Goal: Task Accomplishment & Management: Use online tool/utility

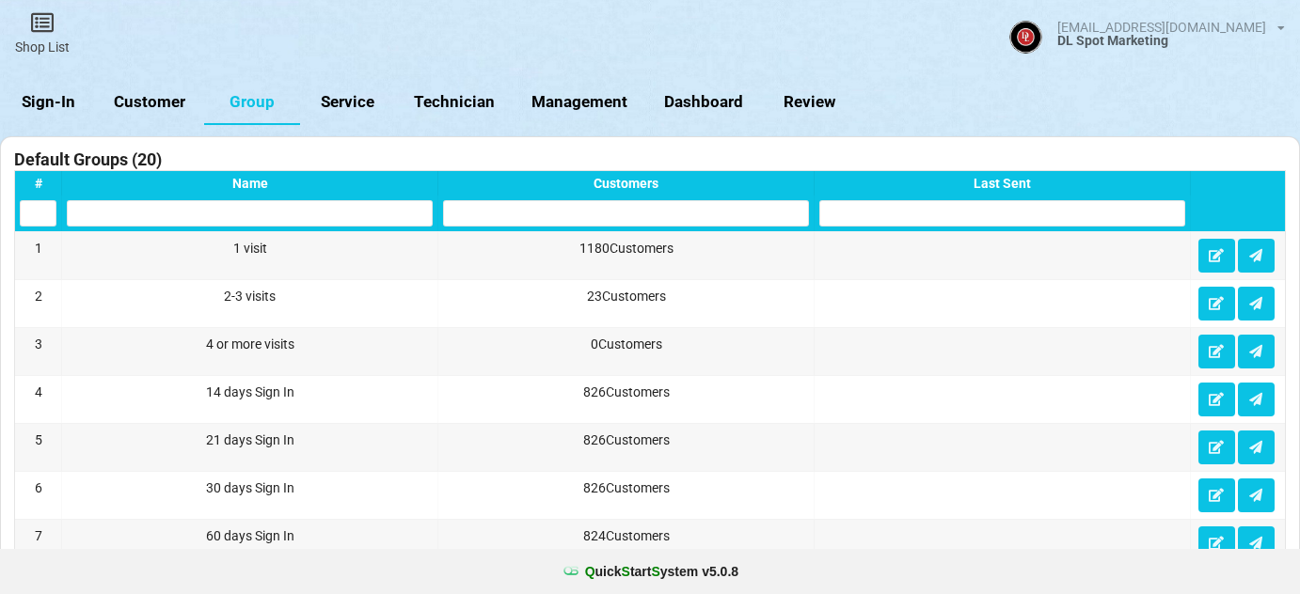
select select "25"
click at [46, 102] on link "Sign-In" at bounding box center [48, 102] width 96 height 45
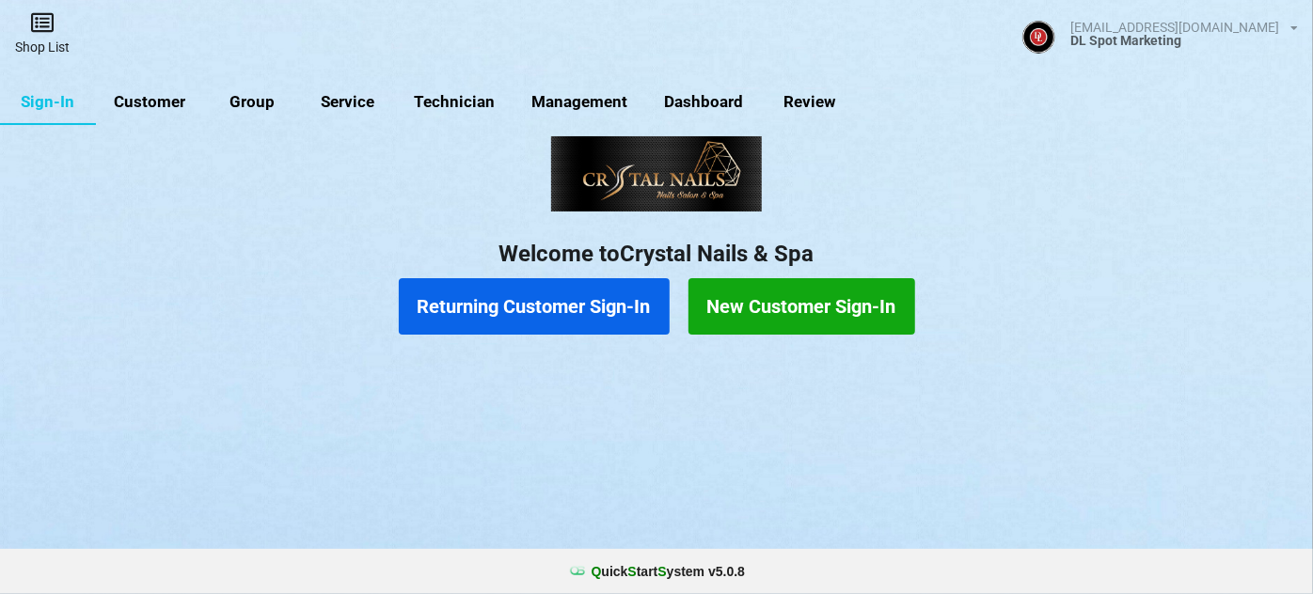
click at [48, 40] on link "Shop List" at bounding box center [42, 33] width 85 height 67
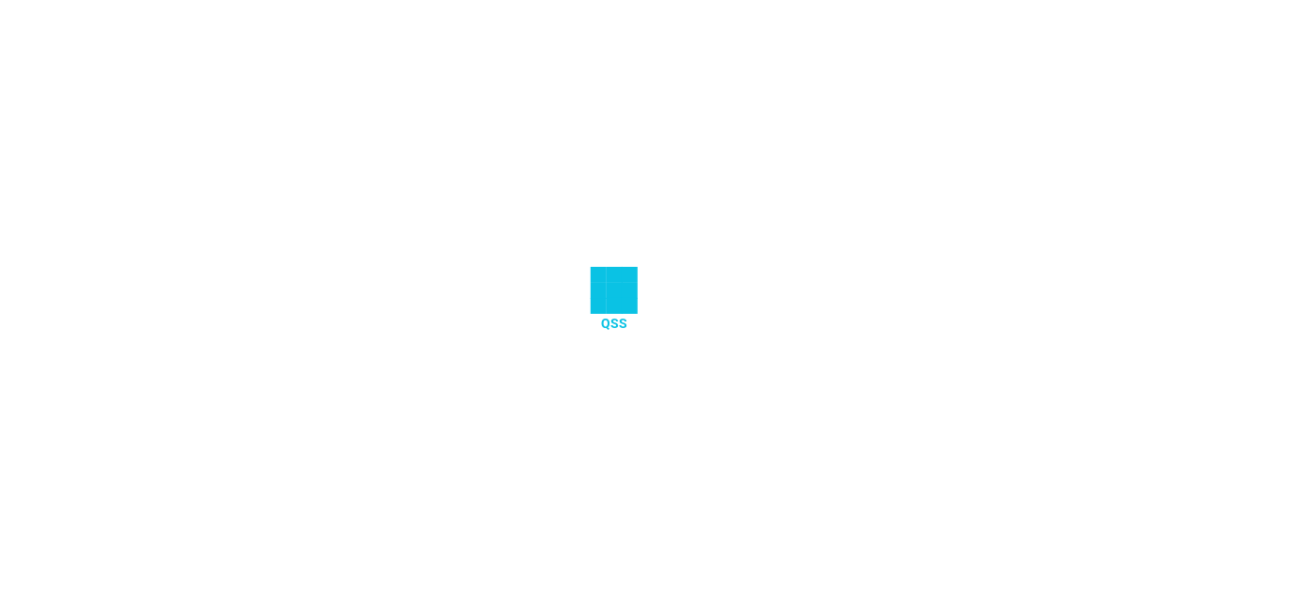
select select "25"
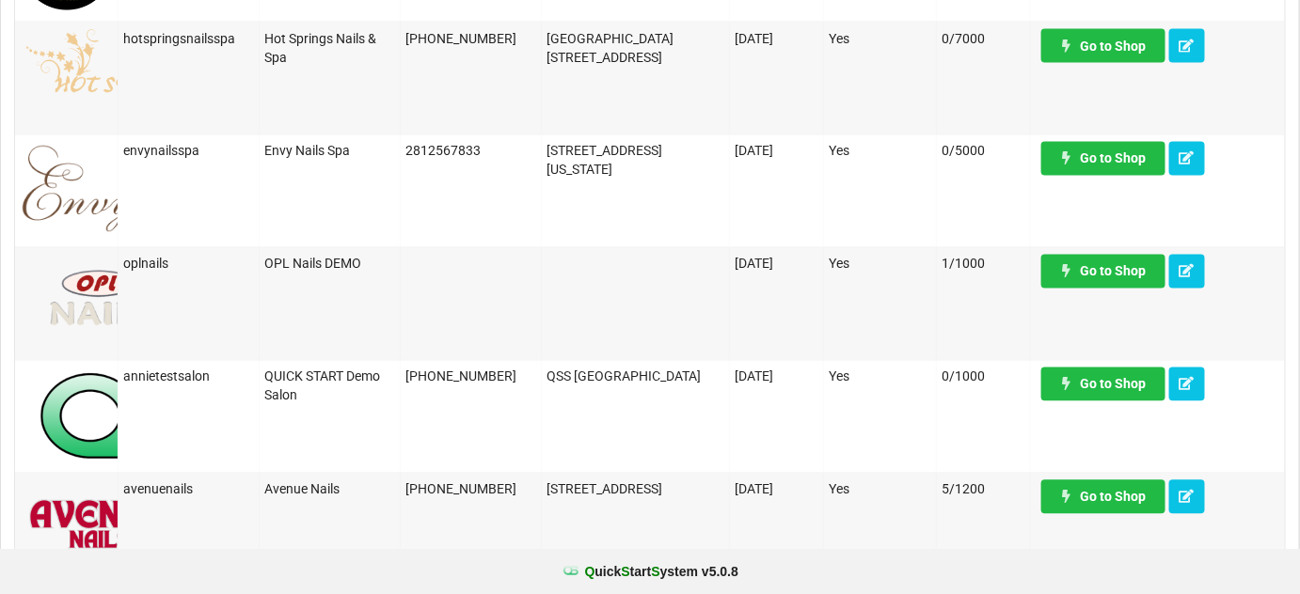
scroll to position [1254, 0]
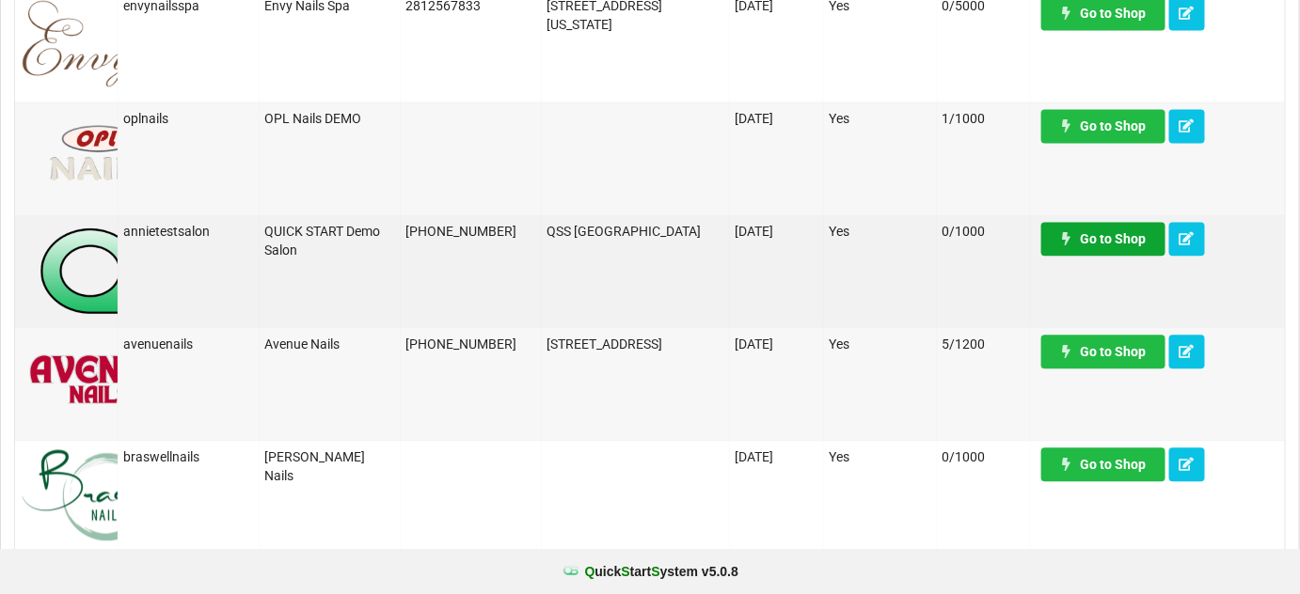
click at [1123, 241] on link "Go to Shop" at bounding box center [1103, 239] width 124 height 34
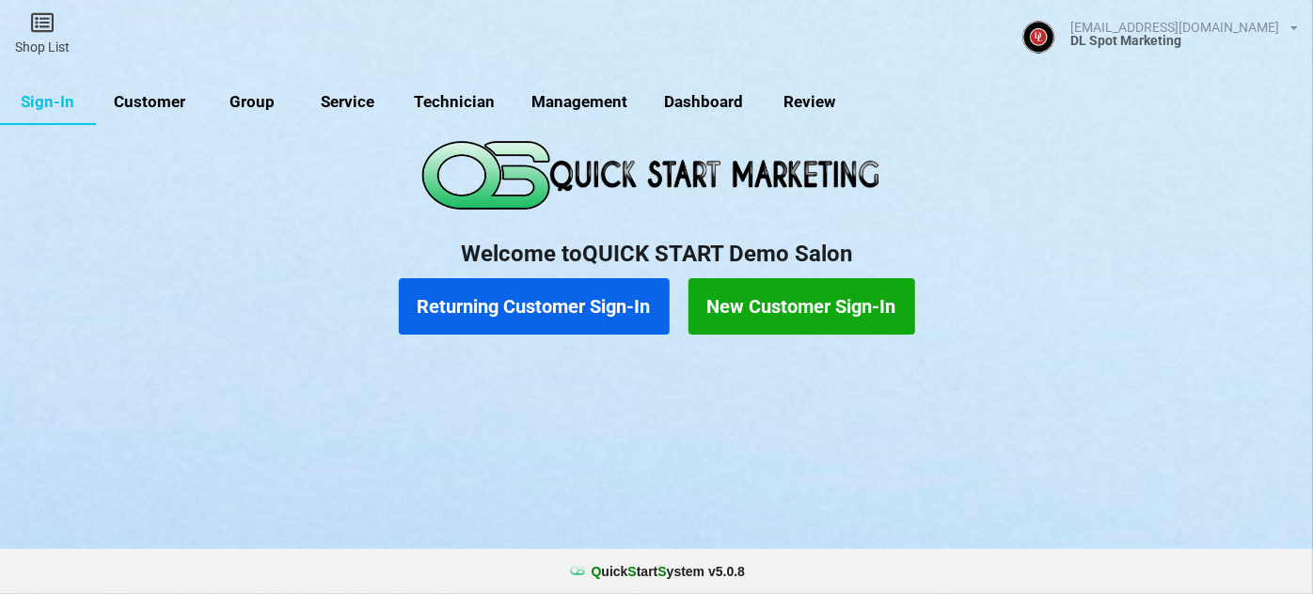
click at [258, 105] on link "Group" at bounding box center [252, 102] width 96 height 45
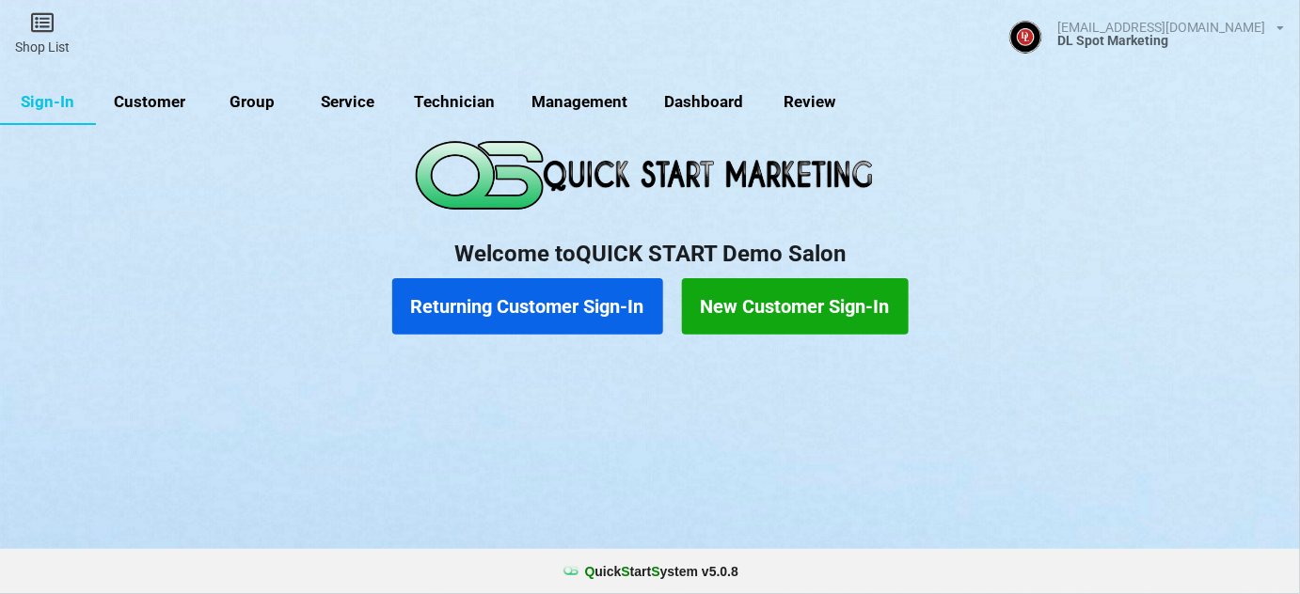
select select "25"
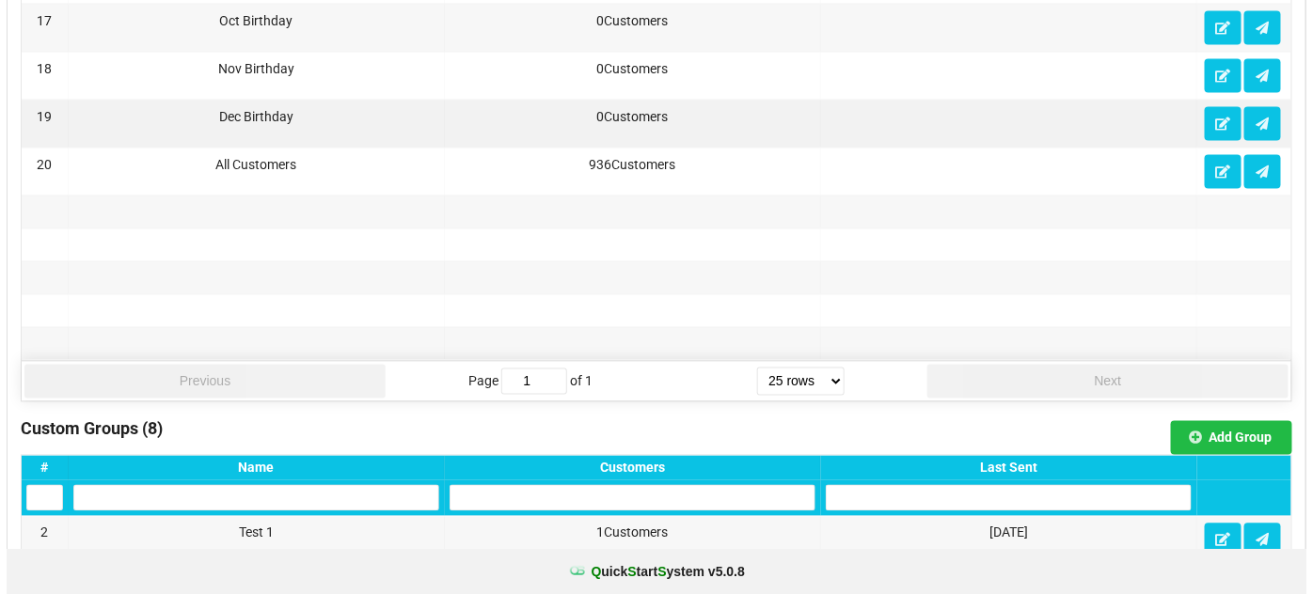
scroll to position [1140, 0]
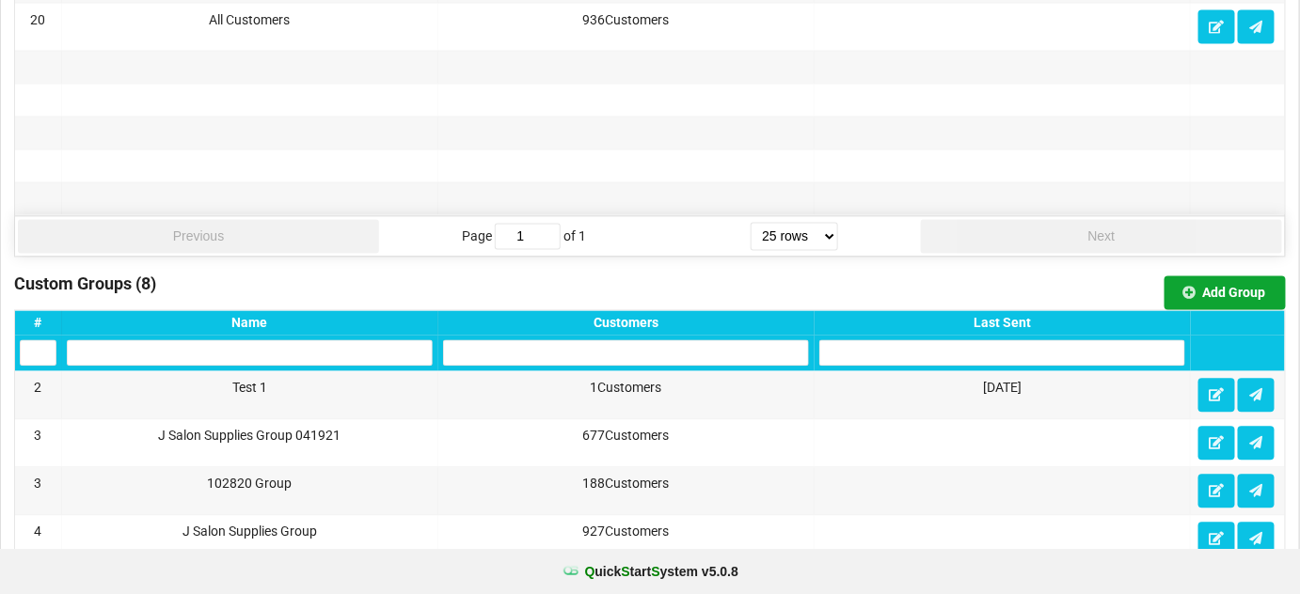
click at [1233, 279] on button "Add Group" at bounding box center [1224, 294] width 121 height 34
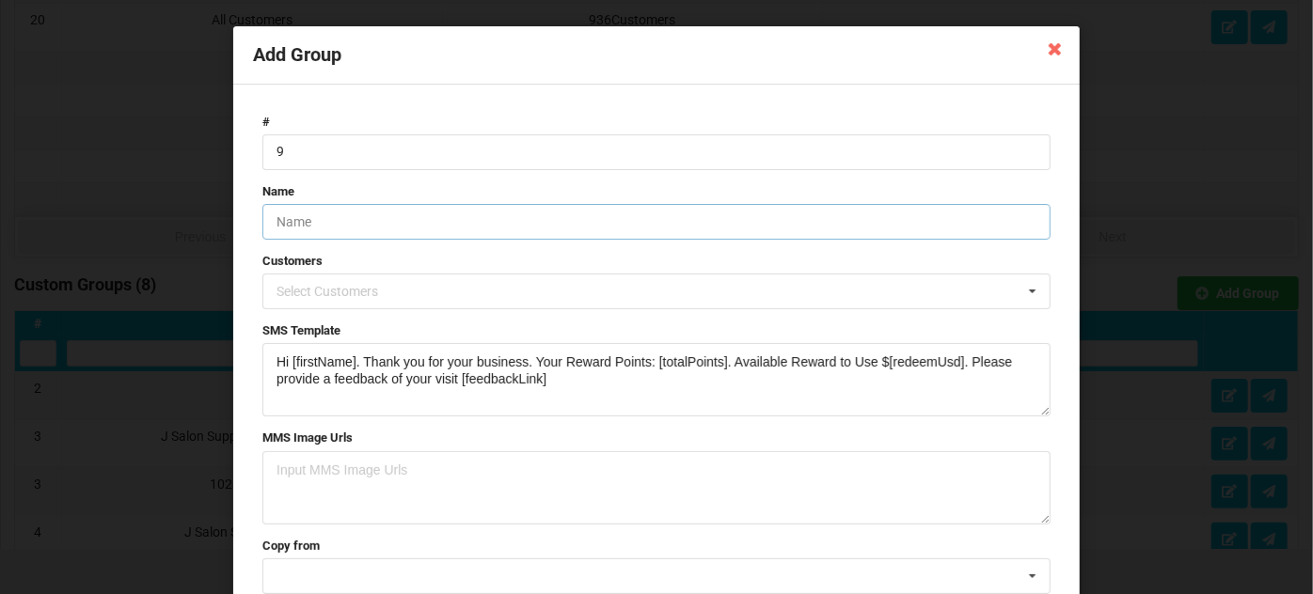
click at [328, 226] on input "text" at bounding box center [656, 222] width 788 height 36
type input "Sun Nails Appt 090223"
drag, startPoint x: 569, startPoint y: 380, endPoint x: 246, endPoint y: 350, distance: 324.0
click at [246, 350] on div "# 9 Name Sun Nails Appt 090223 Customers Select Customers To Uyen - 201-668-153…" at bounding box center [656, 378] width 846 height 586
paste textarea "Appointment Request thru Sun Nail Spa Las Vegas website Name Kaitlyn Gardner Ph…"
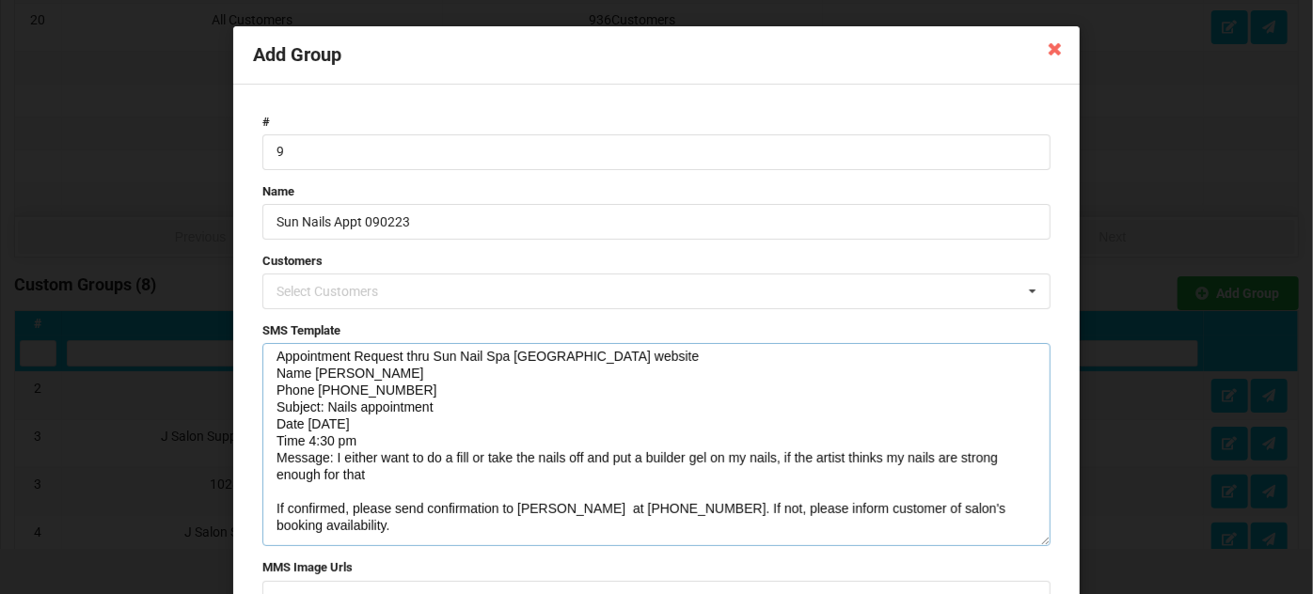
scroll to position [0, 0]
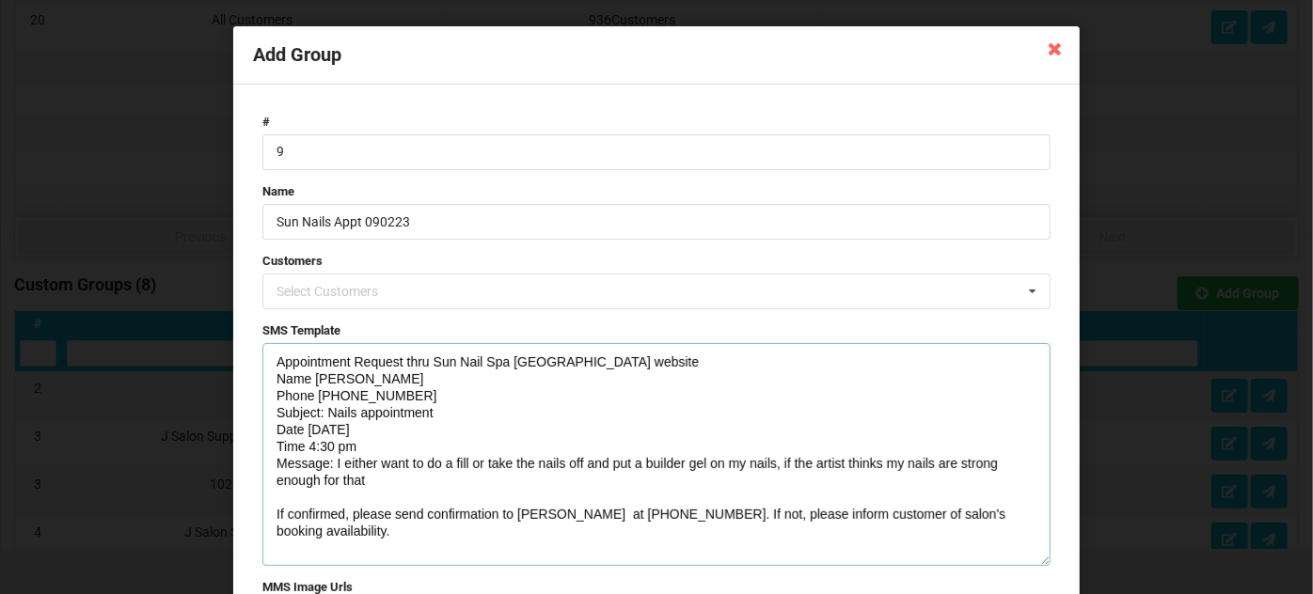
drag, startPoint x: 1043, startPoint y: 413, endPoint x: 1043, endPoint y: 562, distance: 149.5
click at [1043, 562] on textarea "Appointment Request thru Sun Nail Spa Las Vegas website Name Kaitlyn Gardner Ph…" at bounding box center [656, 454] width 788 height 223
type textarea "Appointment Request thru Sun Nail Spa Las Vegas website Name Kaitlyn Gardner Ph…"
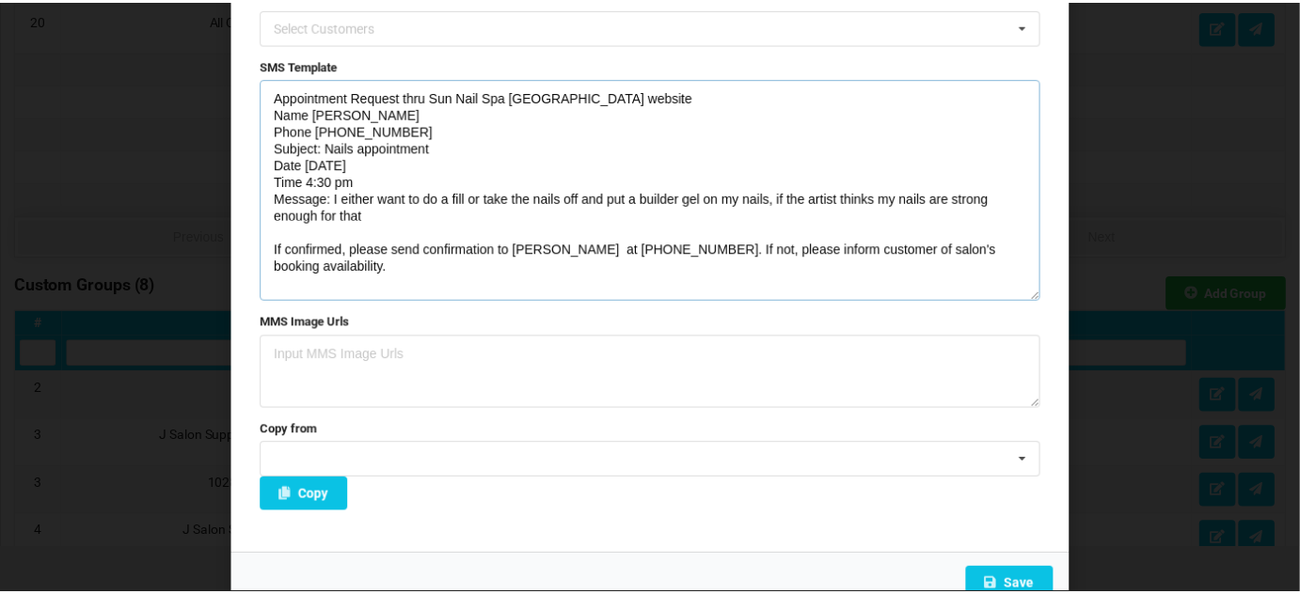
scroll to position [284, 0]
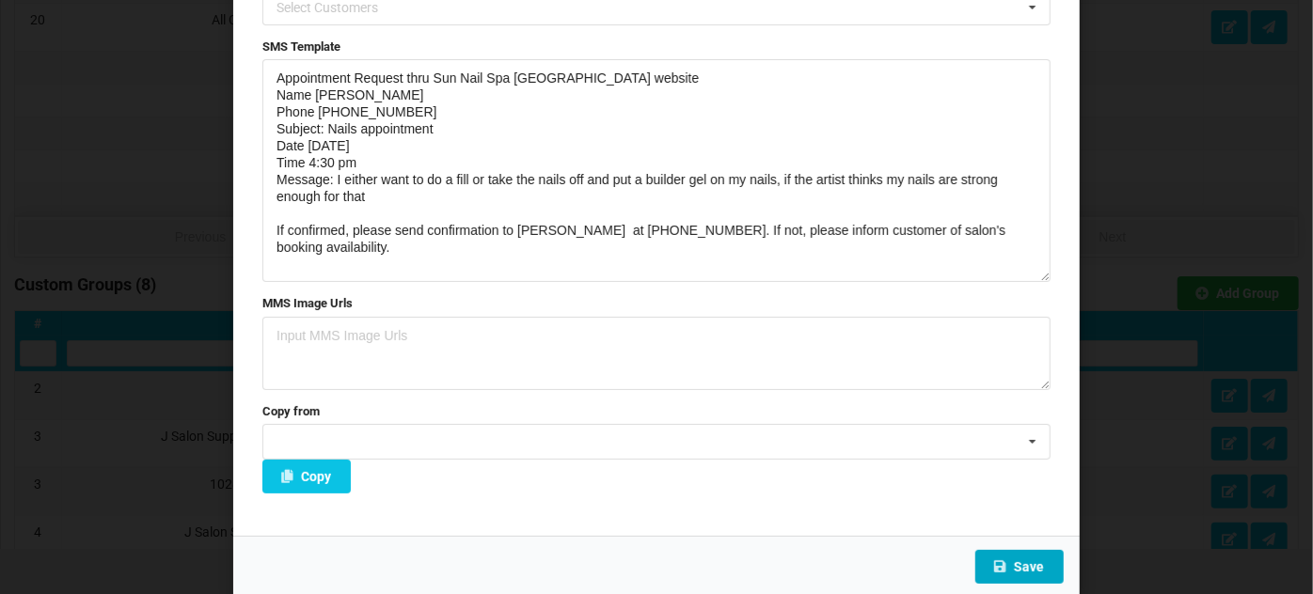
click at [1021, 565] on button "Save" at bounding box center [1019, 567] width 88 height 34
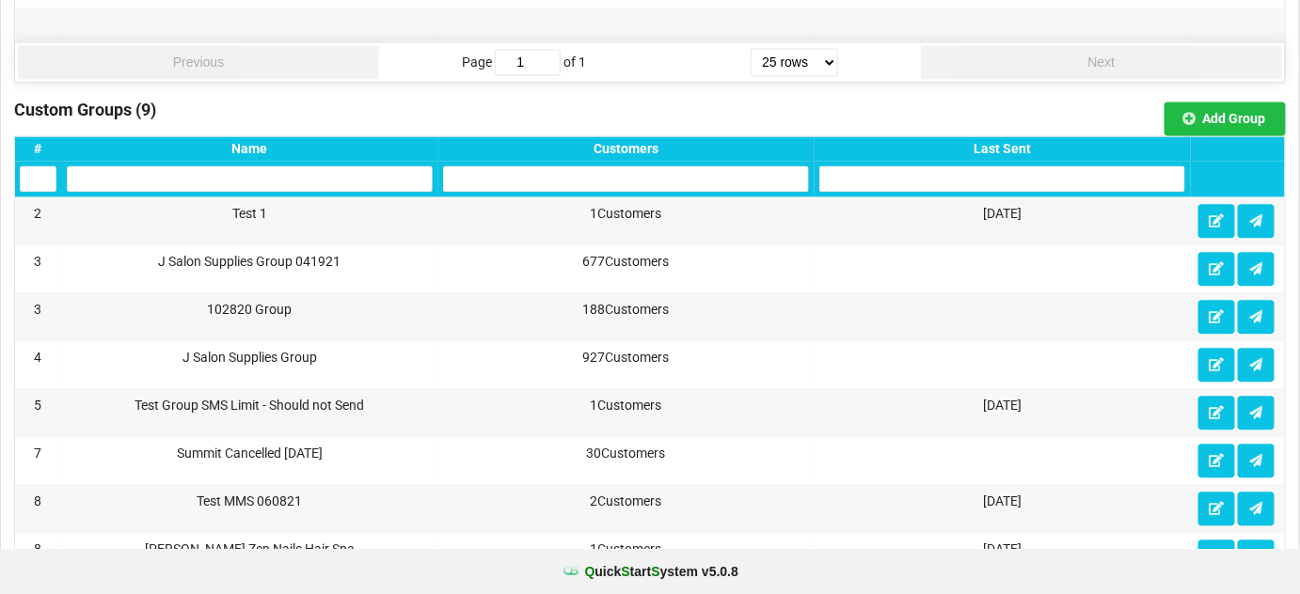
scroll to position [1294, 0]
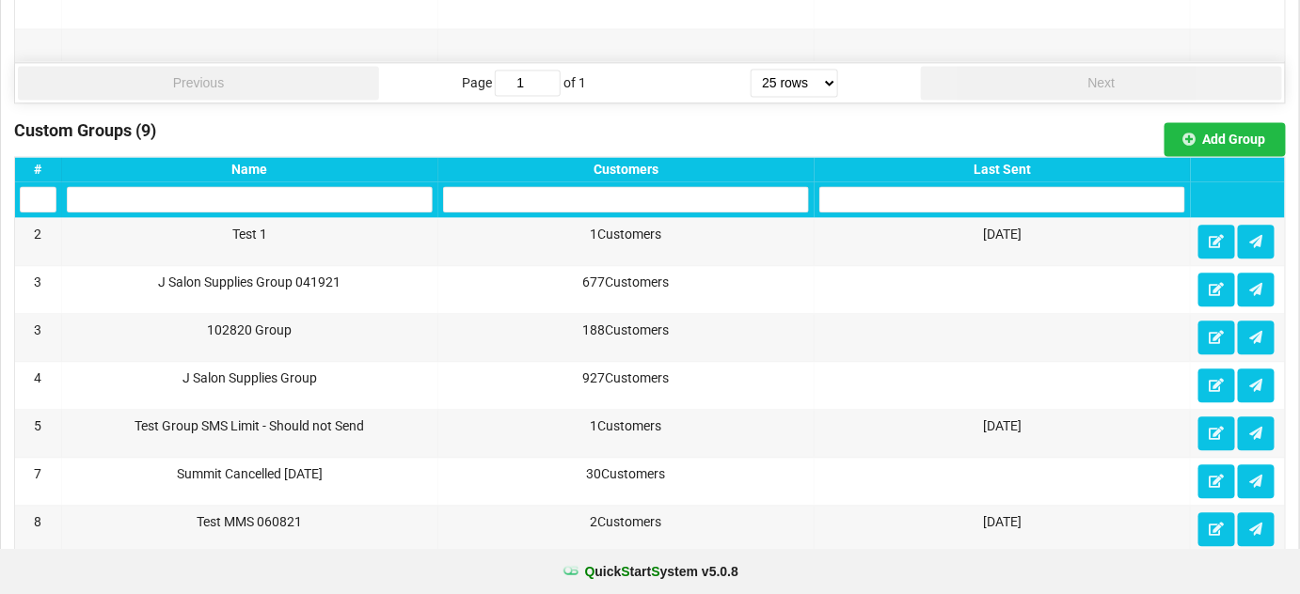
click at [1009, 164] on div "Last Sent" at bounding box center [1002, 169] width 366 height 15
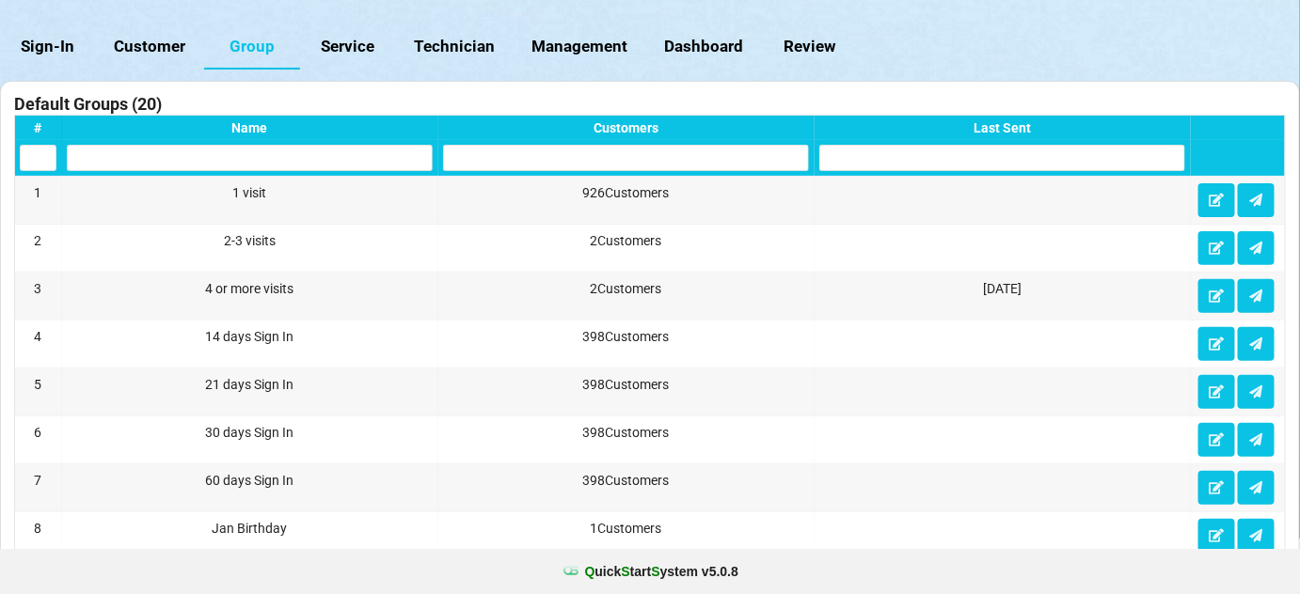
scroll to position [0, 0]
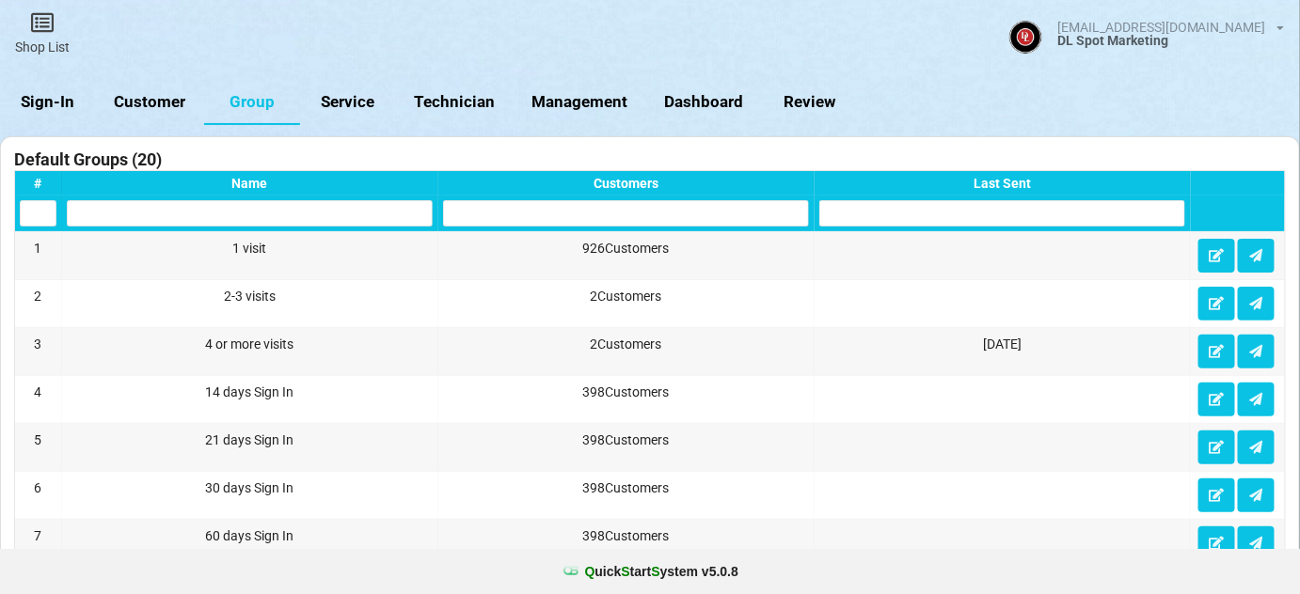
click at [167, 104] on link "Customer" at bounding box center [150, 102] width 108 height 45
select select "25"
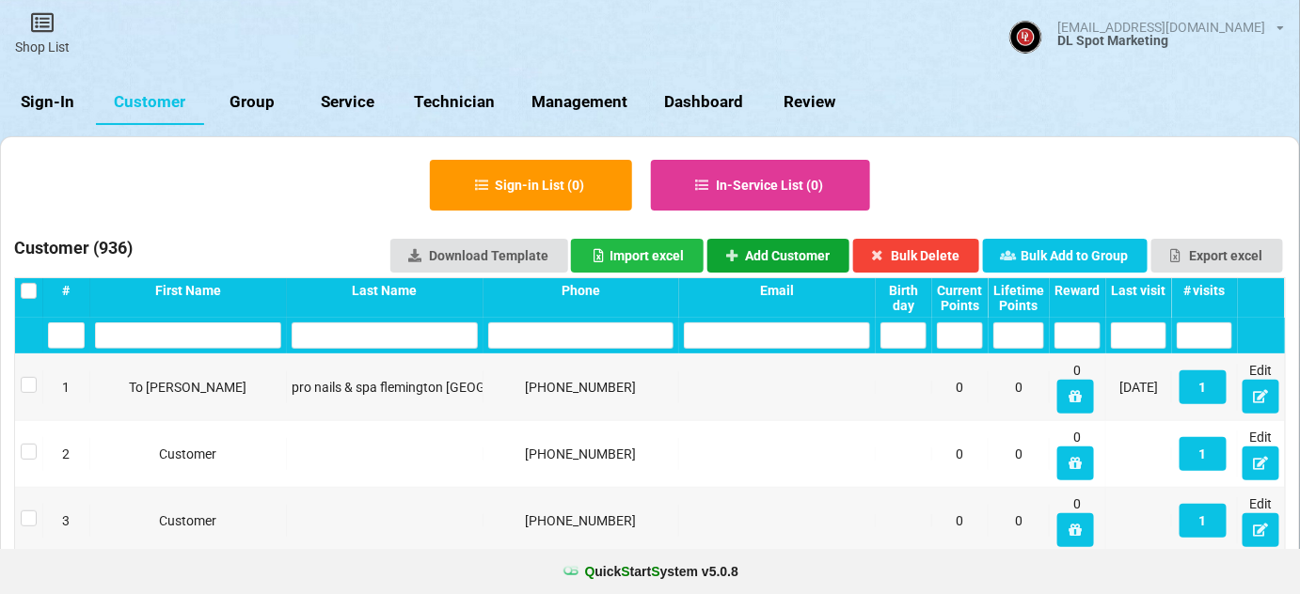
click at [808, 247] on button "Add Customer" at bounding box center [778, 256] width 143 height 34
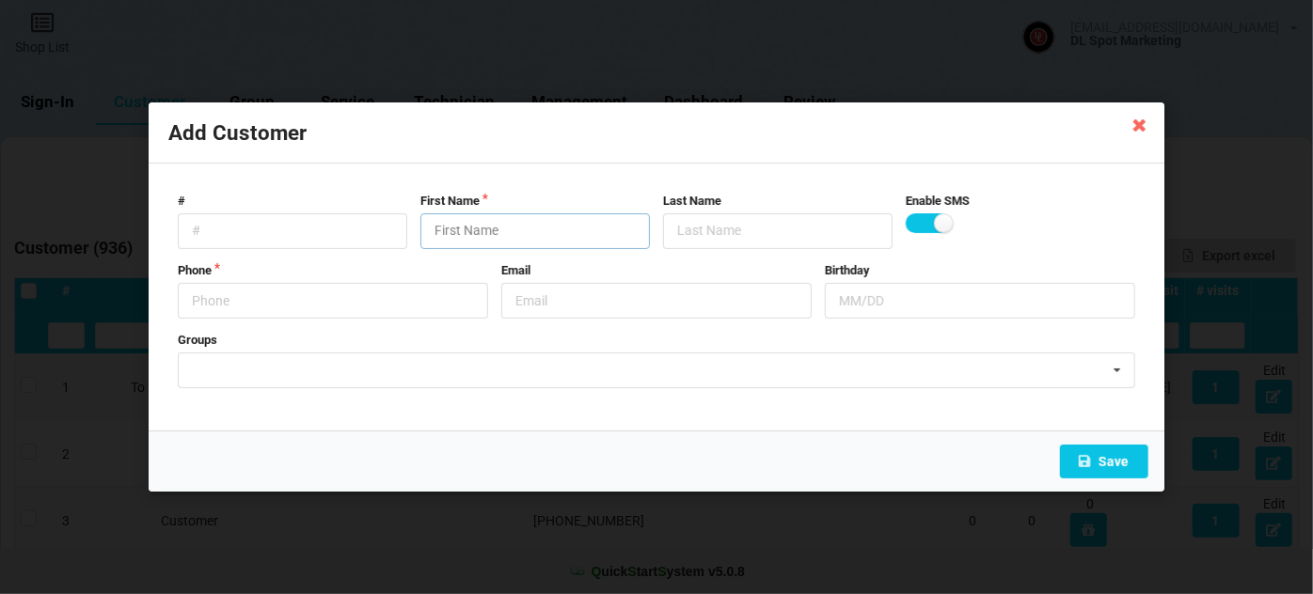
click at [467, 235] on input "text" at bounding box center [534, 232] width 229 height 36
type input "Sun Nails Appt"
click at [265, 295] on input "text" at bounding box center [333, 301] width 310 height 36
paste input "7025139301"
type input "7025139301"
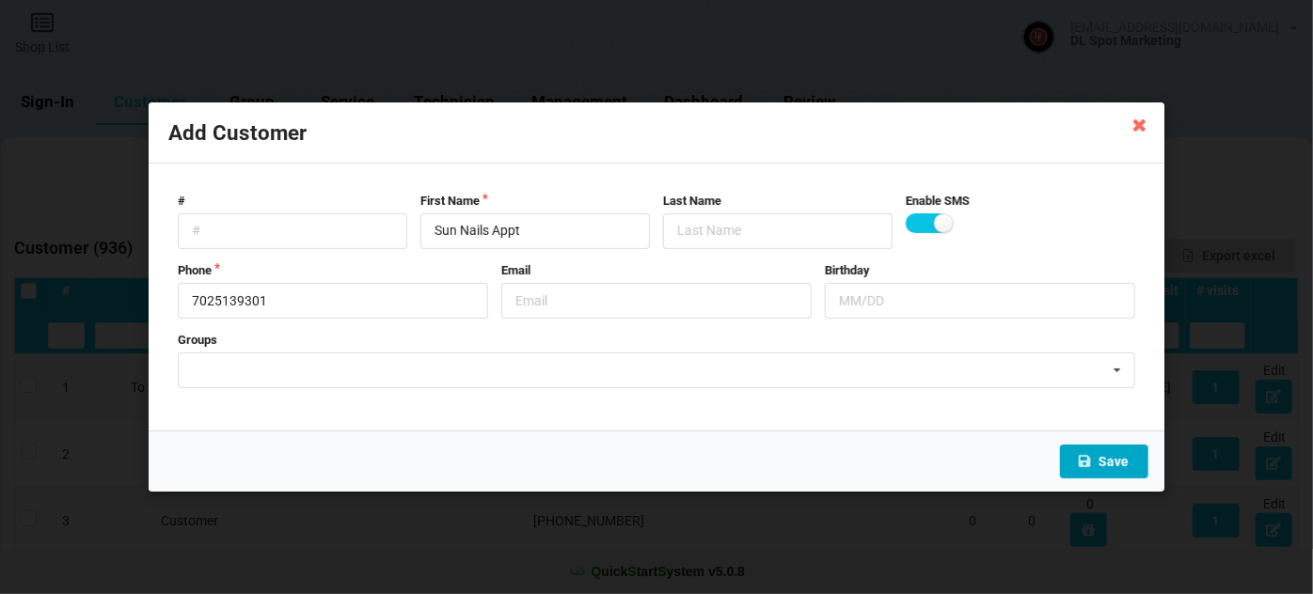
click at [1105, 460] on button "Save" at bounding box center [1104, 462] width 88 height 34
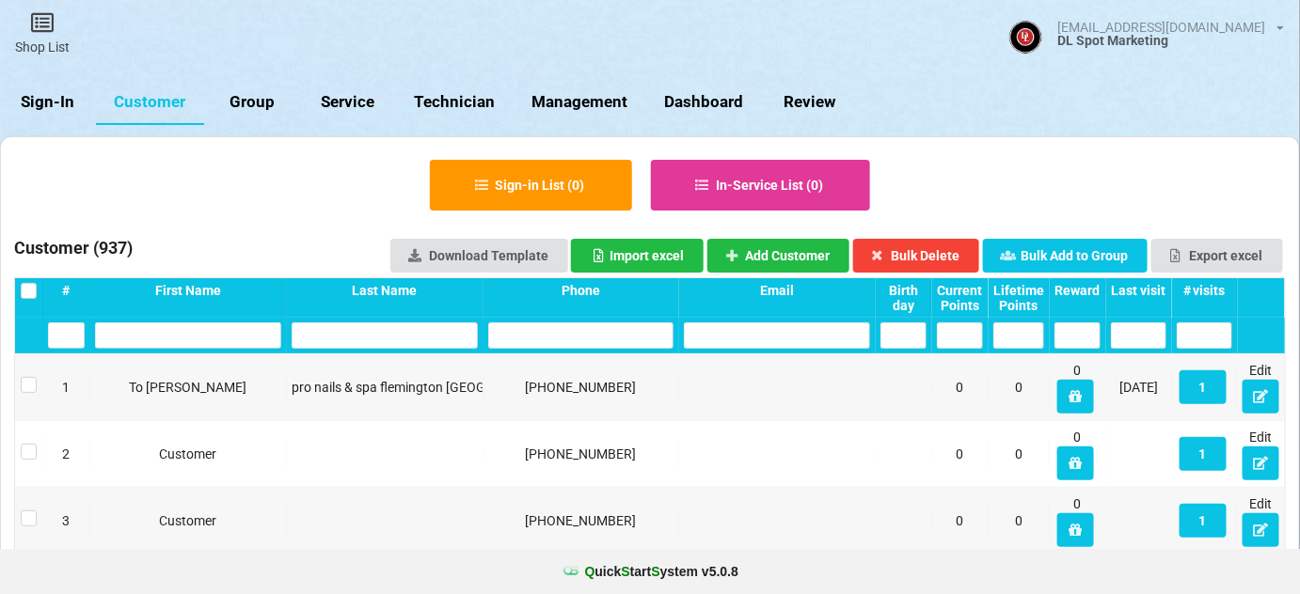
click at [259, 107] on link "Group" at bounding box center [252, 102] width 96 height 45
select select "25"
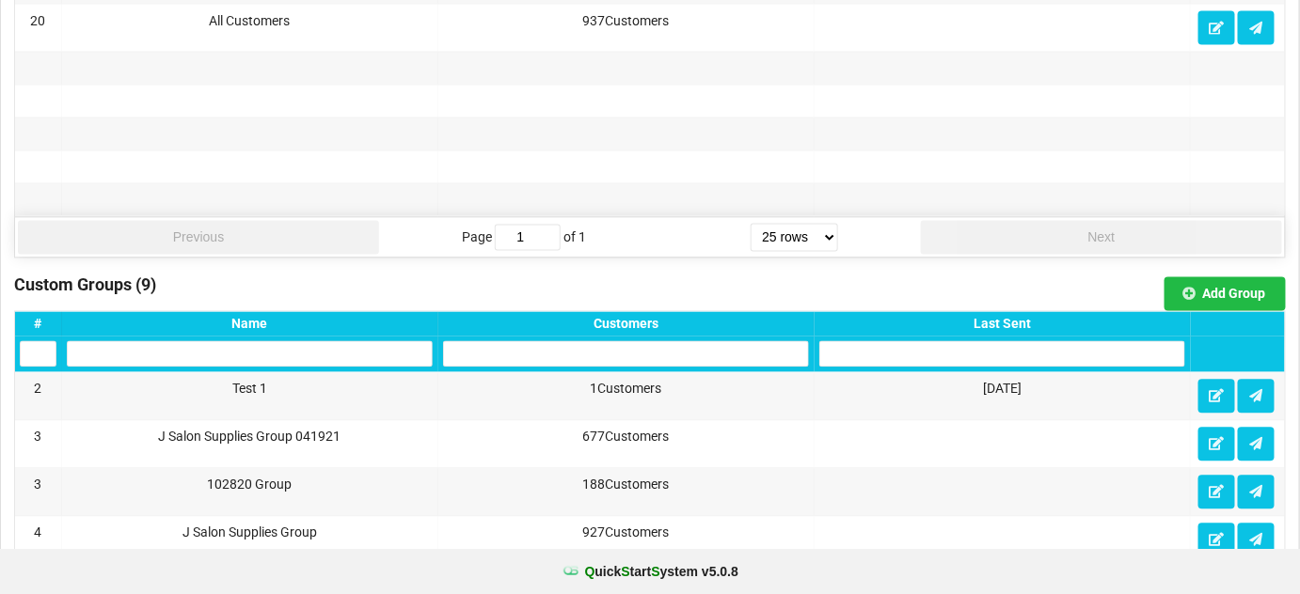
scroll to position [1140, 0]
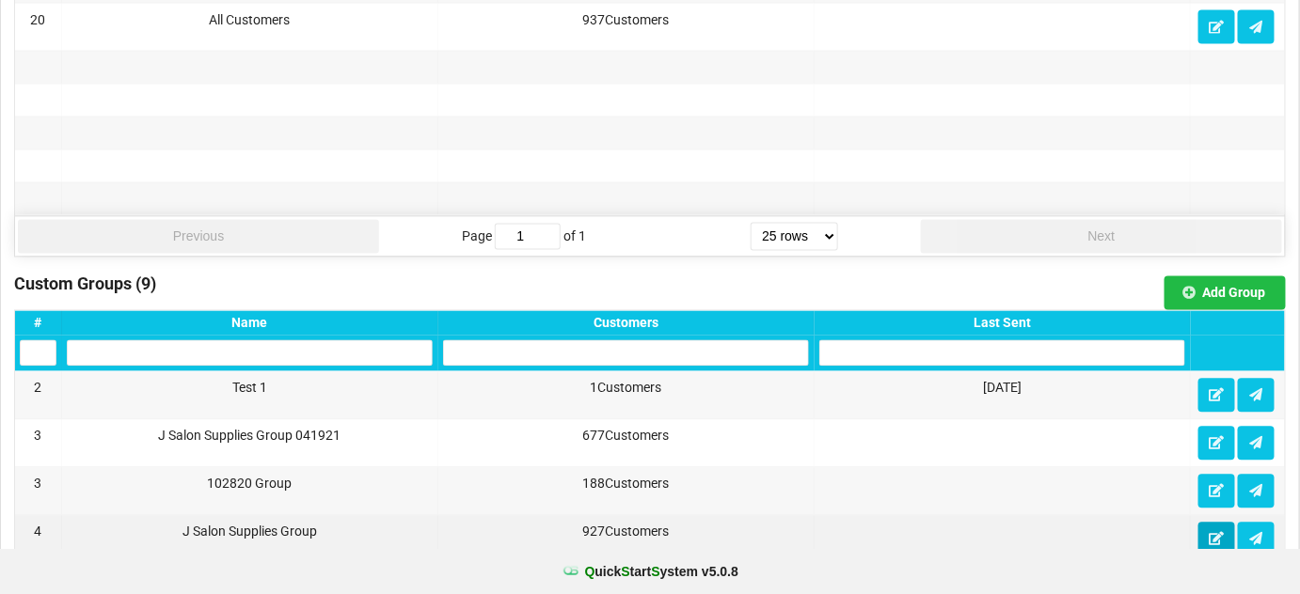
click at [1219, 533] on icon at bounding box center [1217, 538] width 16 height 11
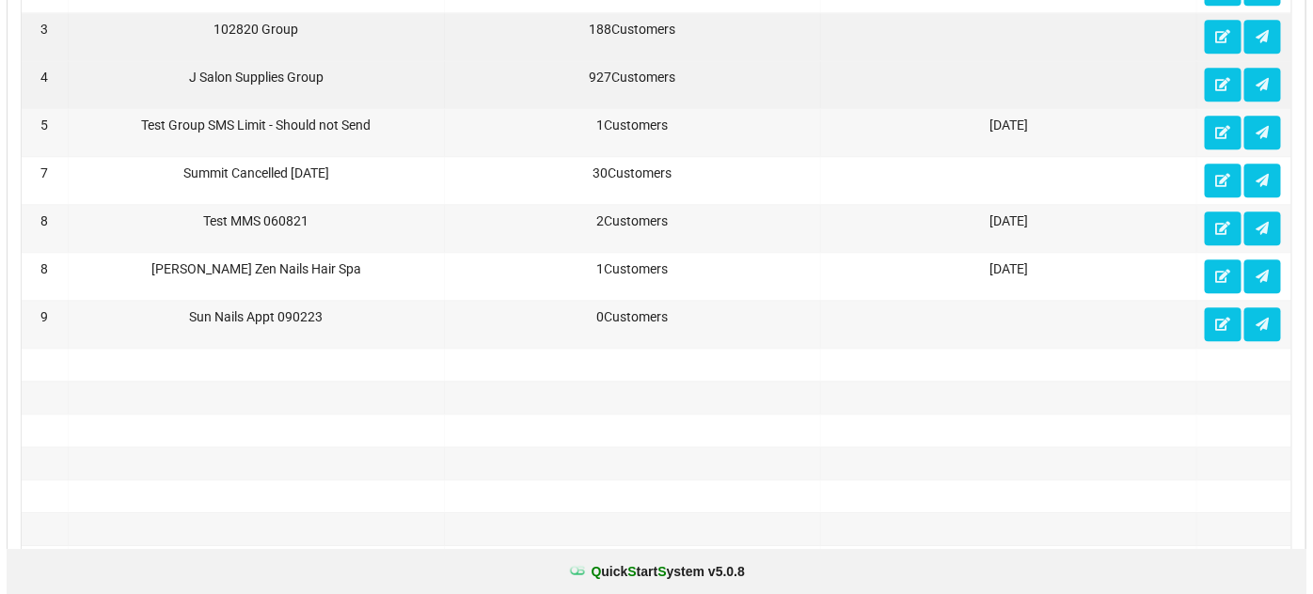
scroll to position [1595, 0]
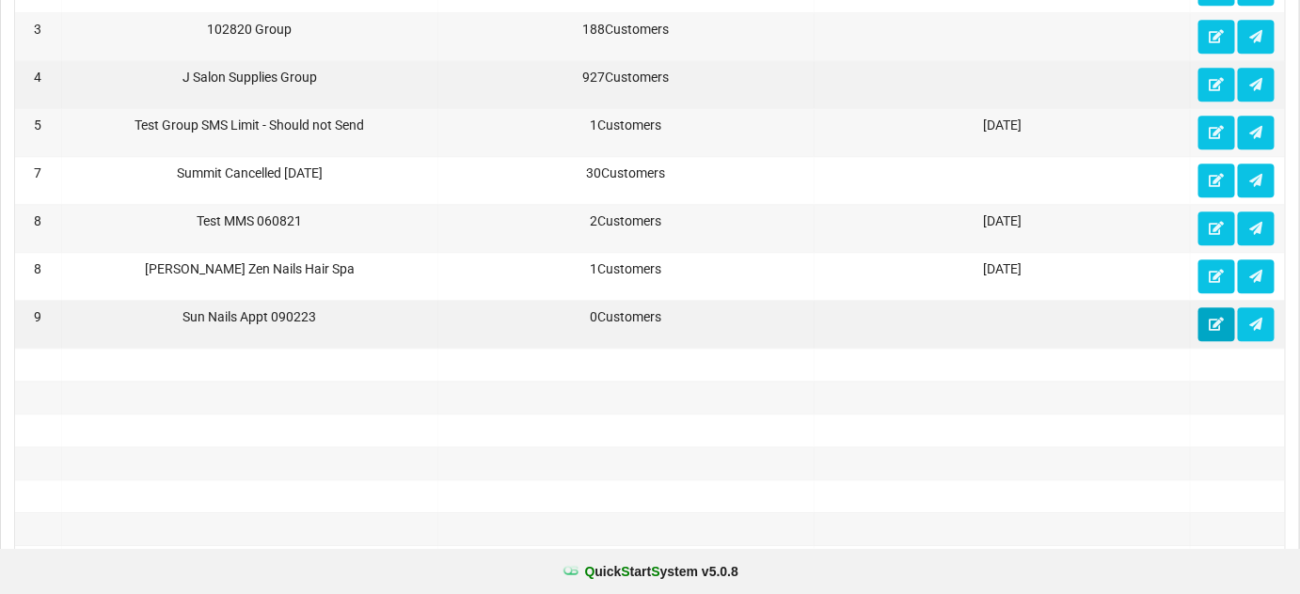
click at [1210, 318] on icon at bounding box center [1217, 323] width 16 height 11
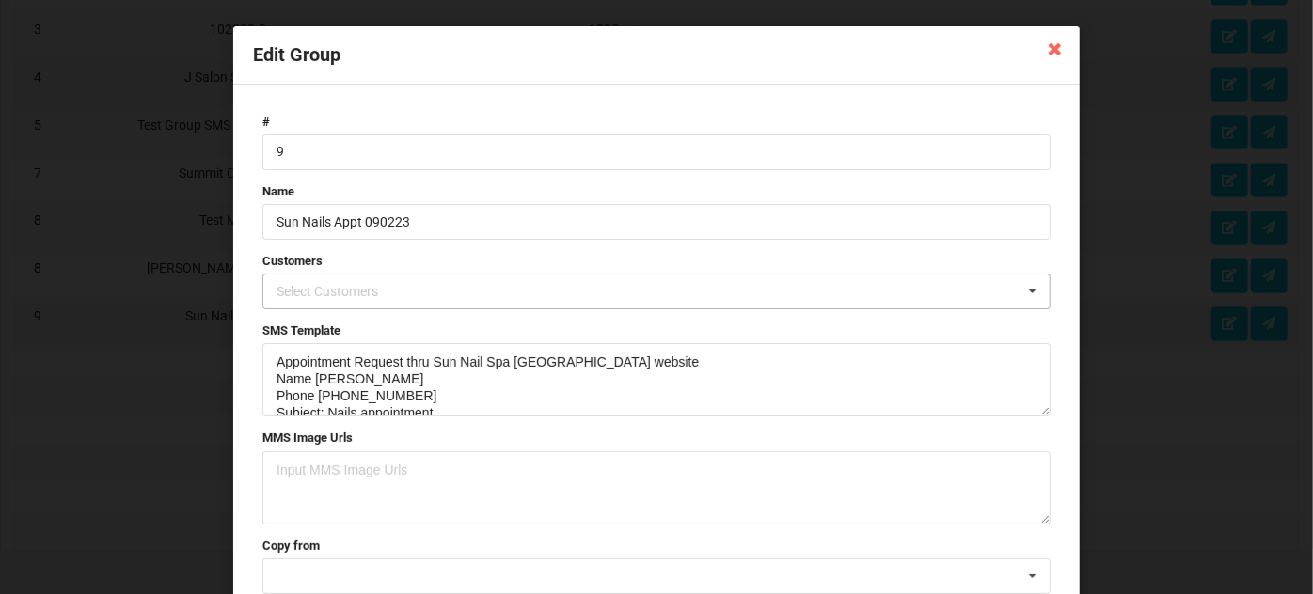
click at [348, 290] on div "Select Customers" at bounding box center [339, 292] width 134 height 22
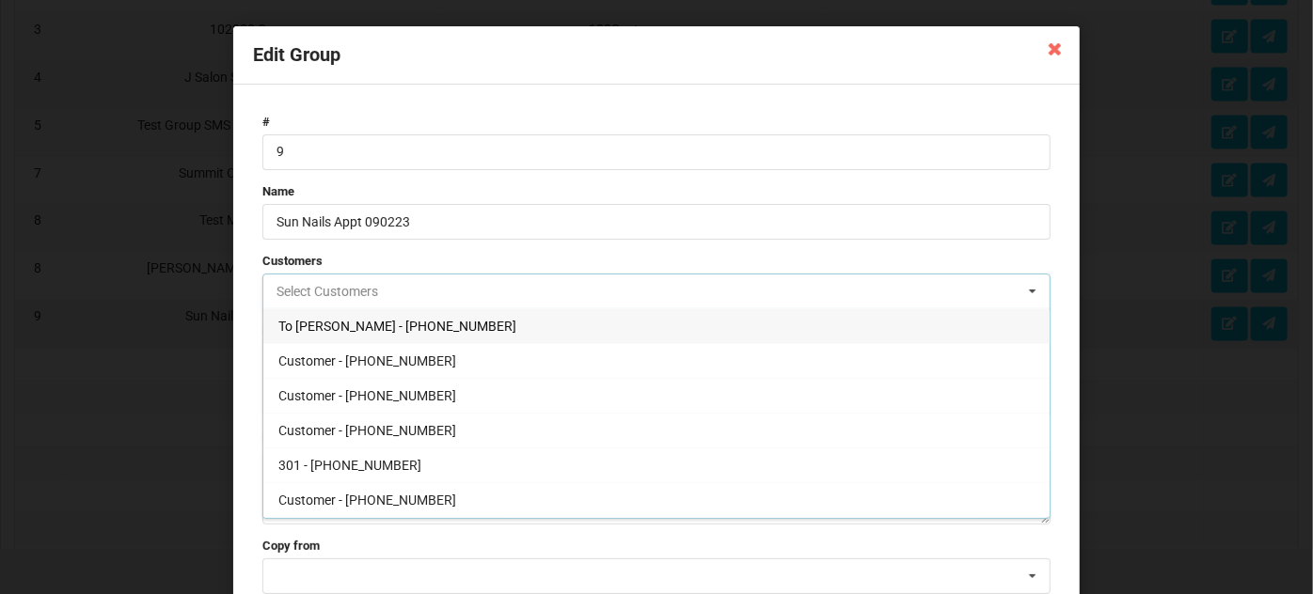
paste input "7025139301"
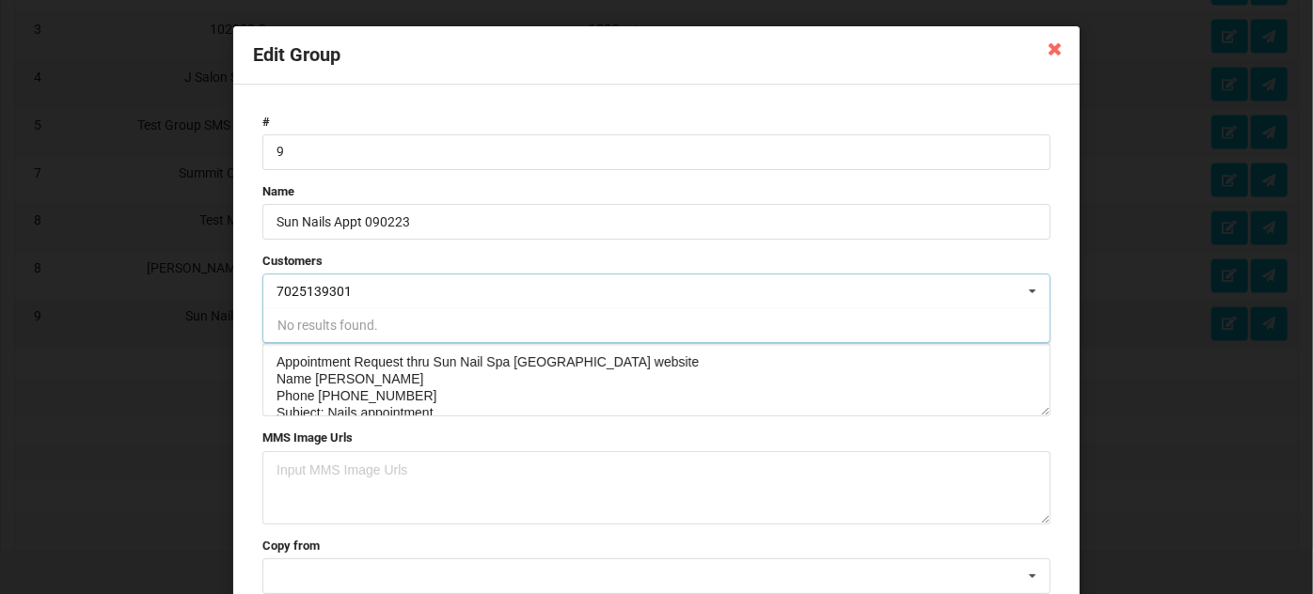
click at [319, 291] on input "7025139301" at bounding box center [335, 292] width 116 height 16
type input "9301"
click at [390, 327] on span "Sun Nails Appt - 702-513-9301" at bounding box center [381, 326] width 206 height 15
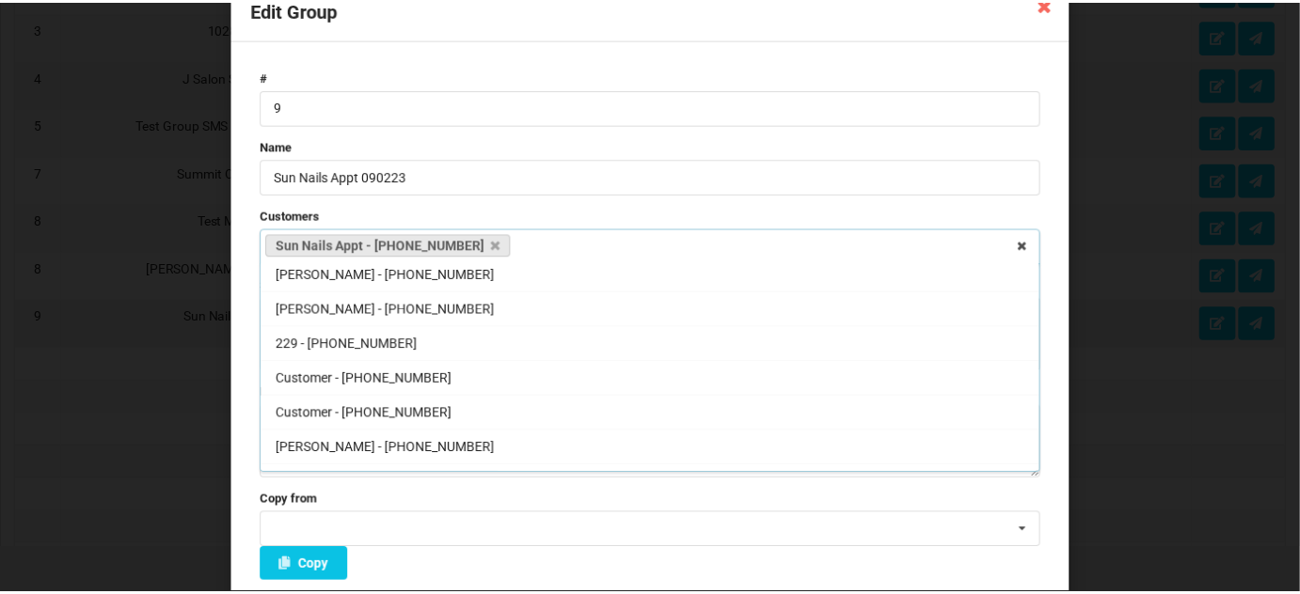
scroll to position [134, 0]
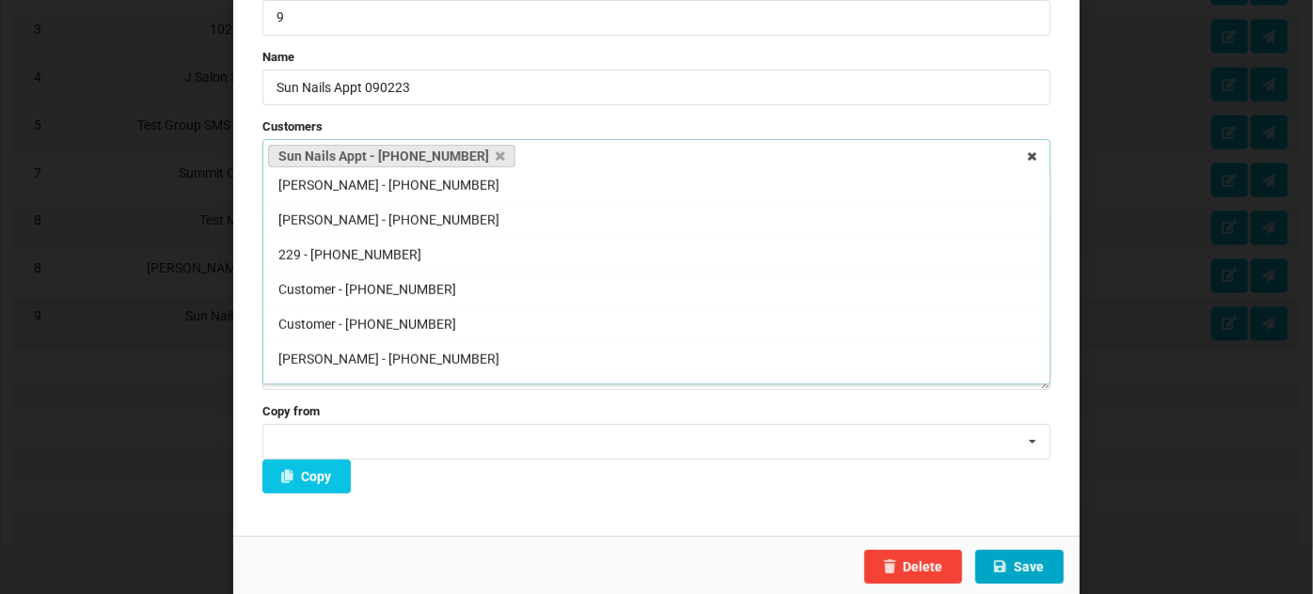
click at [1027, 561] on button "Save" at bounding box center [1019, 567] width 88 height 34
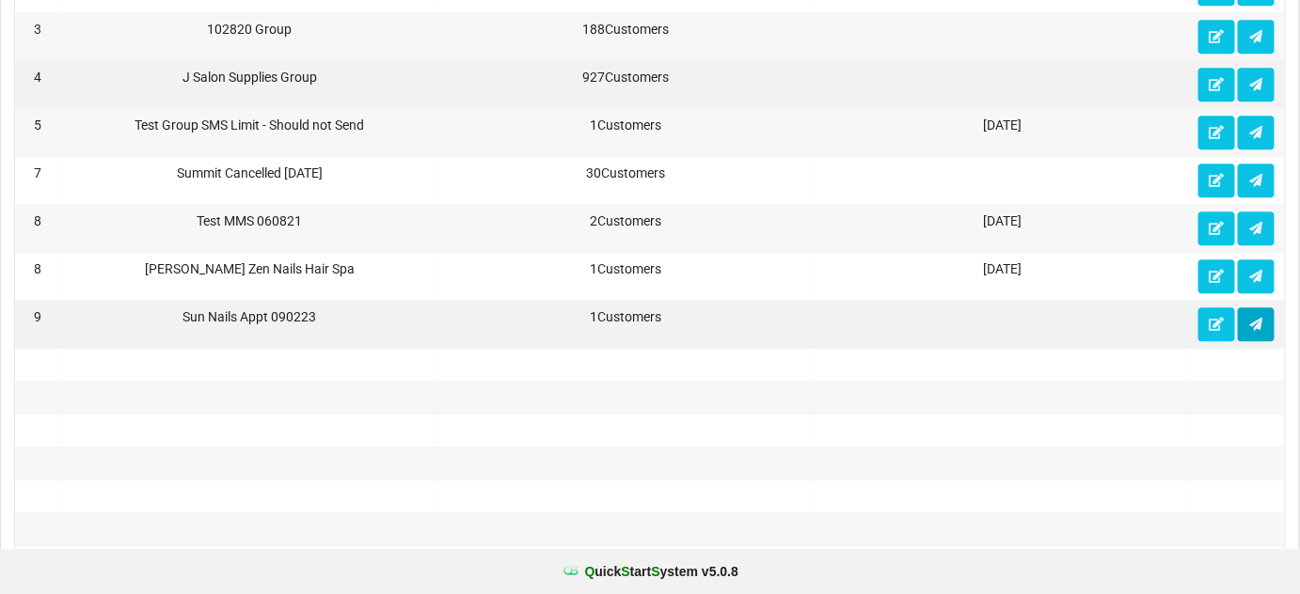
click at [1255, 318] on icon at bounding box center [1256, 323] width 16 height 11
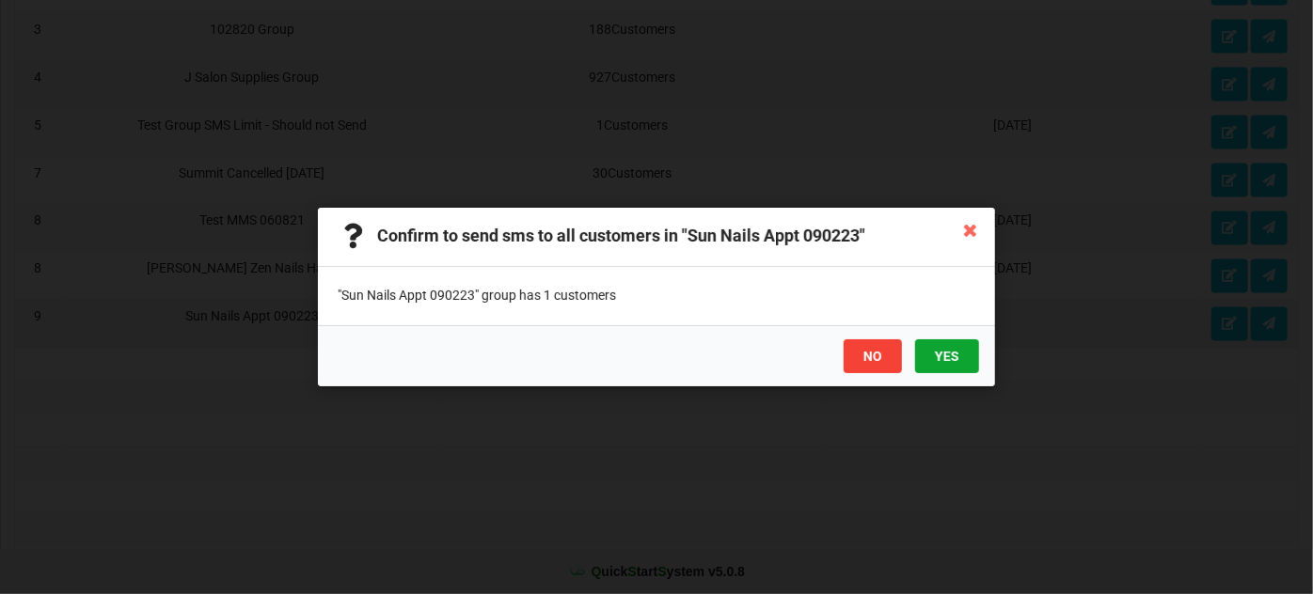
click at [956, 357] on button "YES" at bounding box center [947, 357] width 64 height 34
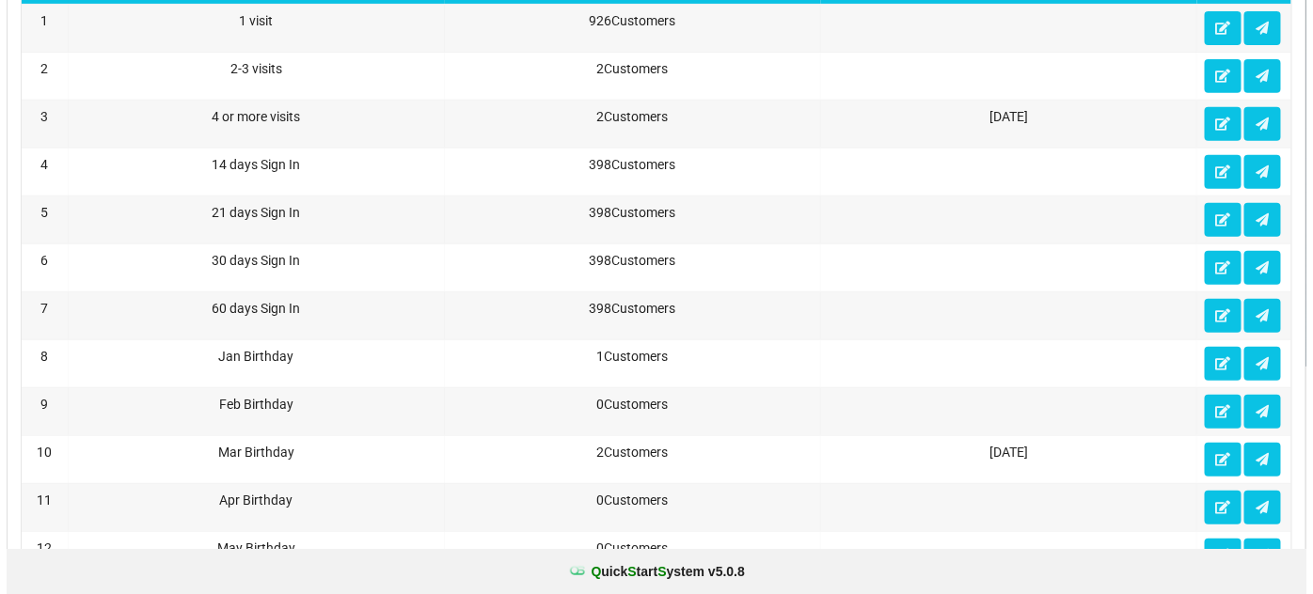
scroll to position [0, 0]
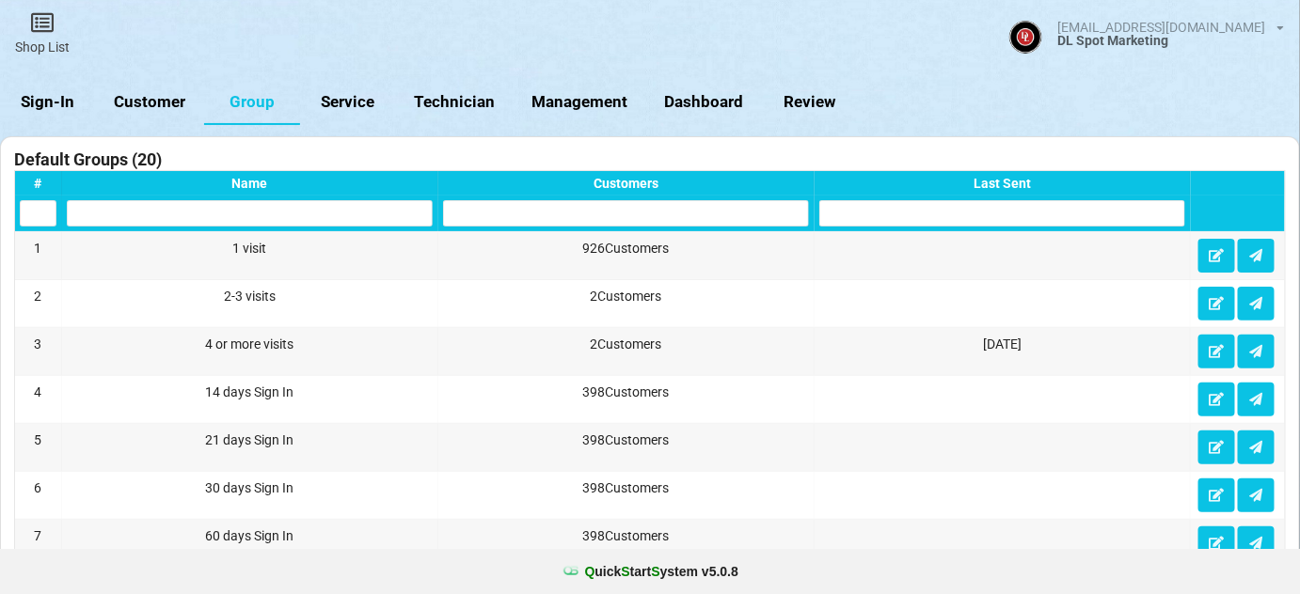
click at [60, 101] on link "Sign-In" at bounding box center [48, 102] width 96 height 45
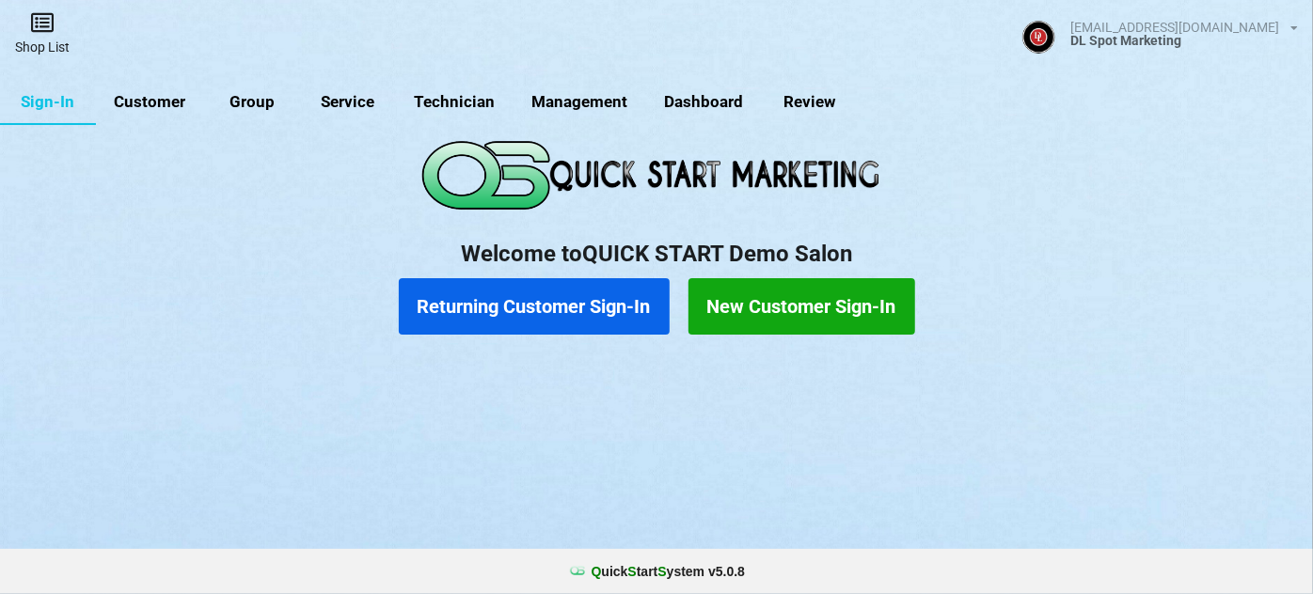
click at [45, 43] on link "Shop List" at bounding box center [42, 33] width 85 height 67
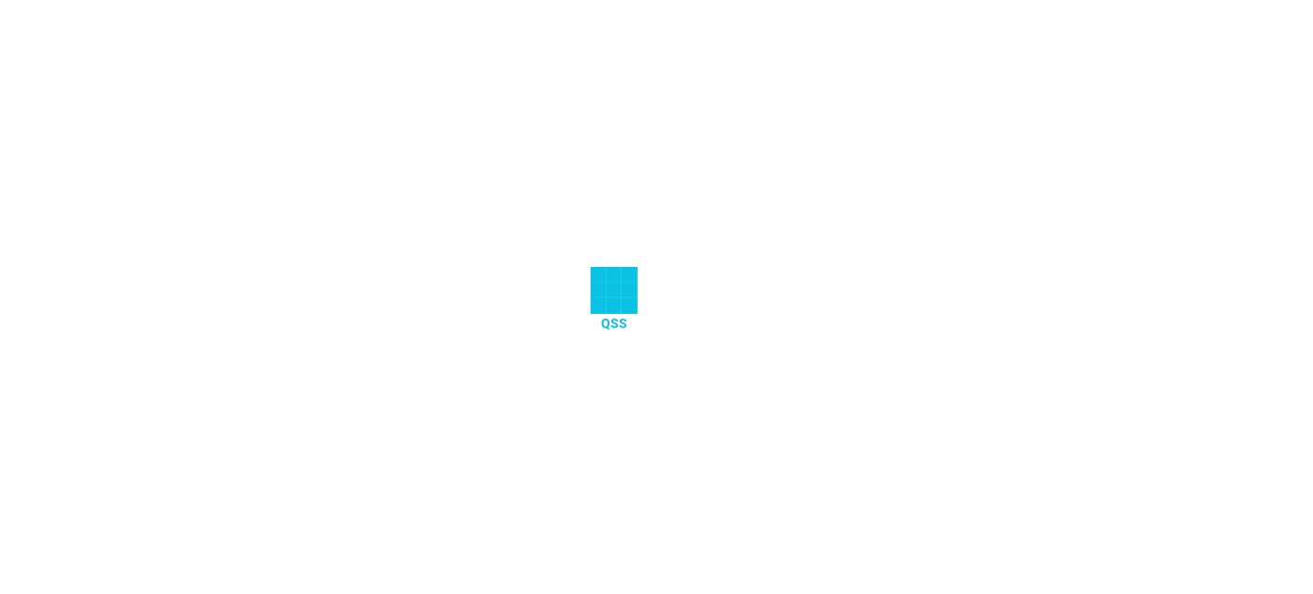
select select "25"
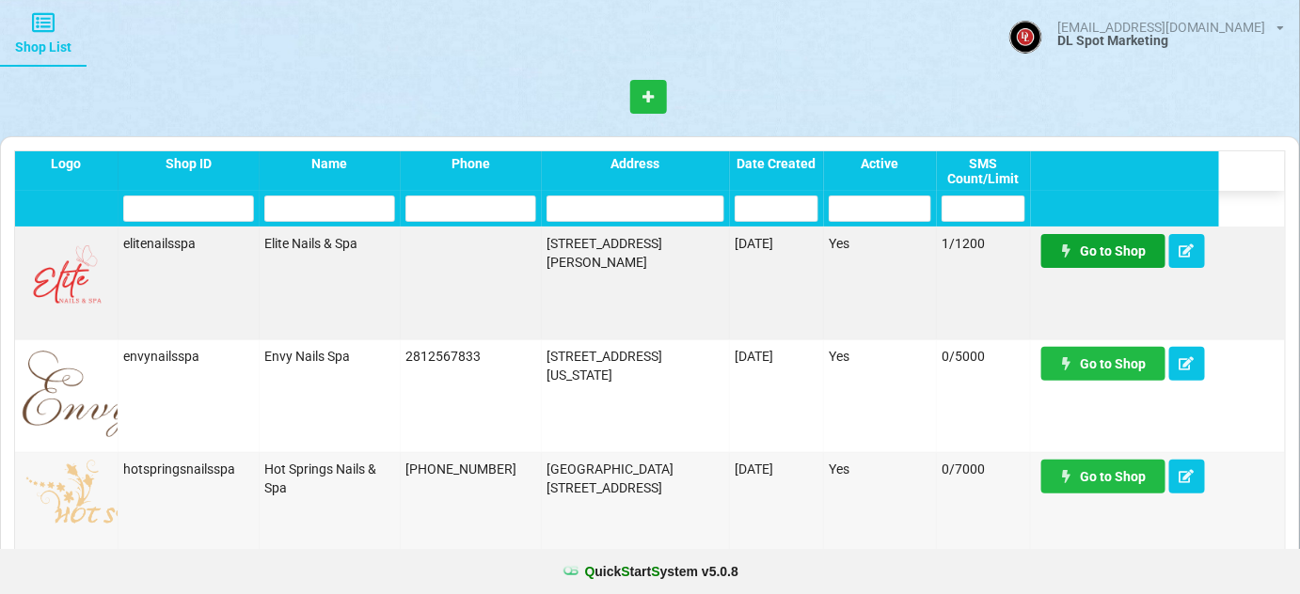
click at [1109, 256] on link "Go to Shop" at bounding box center [1103, 251] width 124 height 34
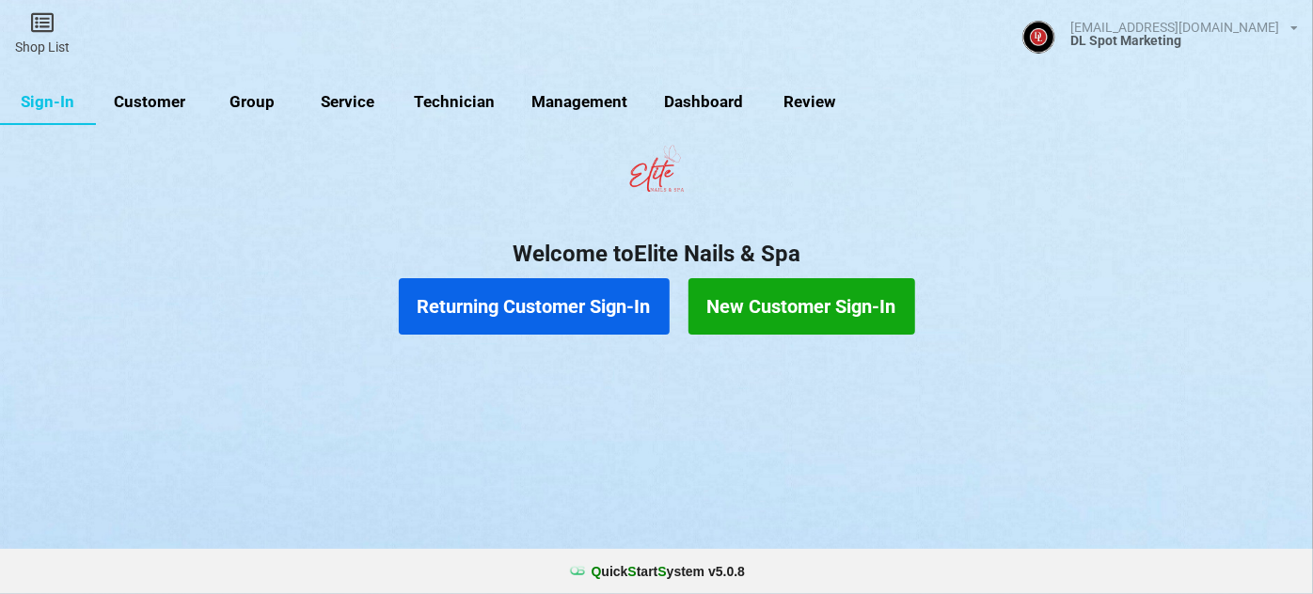
click at [170, 102] on link "Customer" at bounding box center [150, 102] width 108 height 45
select select "25"
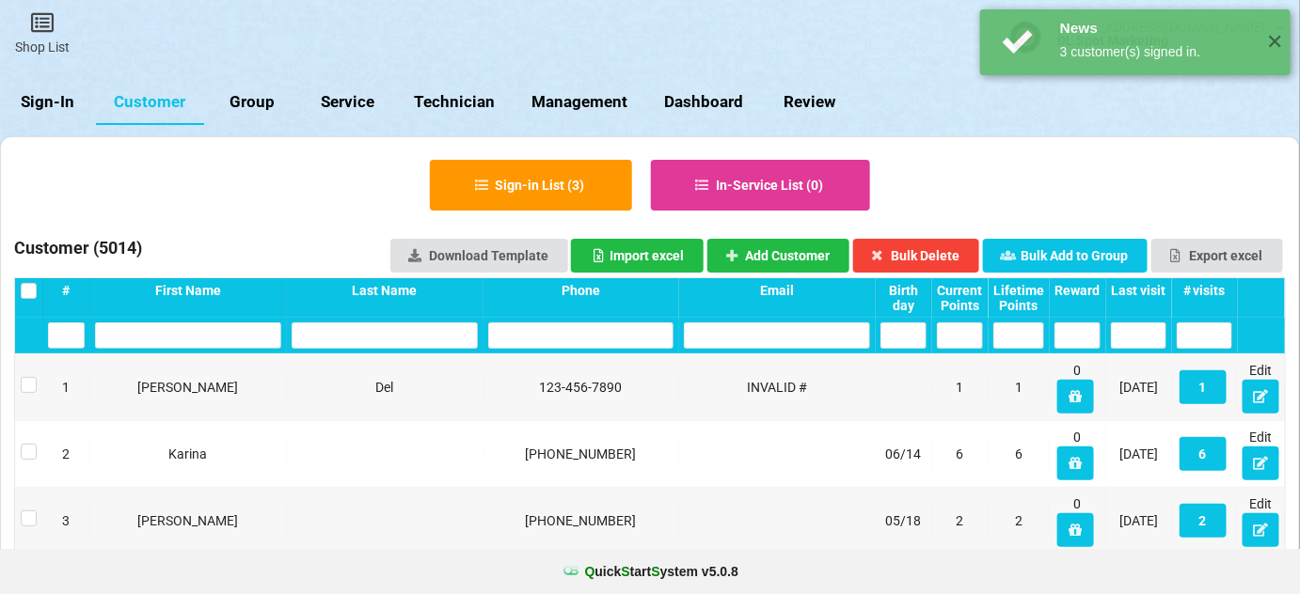
click at [1144, 283] on div "Last visit" at bounding box center [1138, 290] width 55 height 15
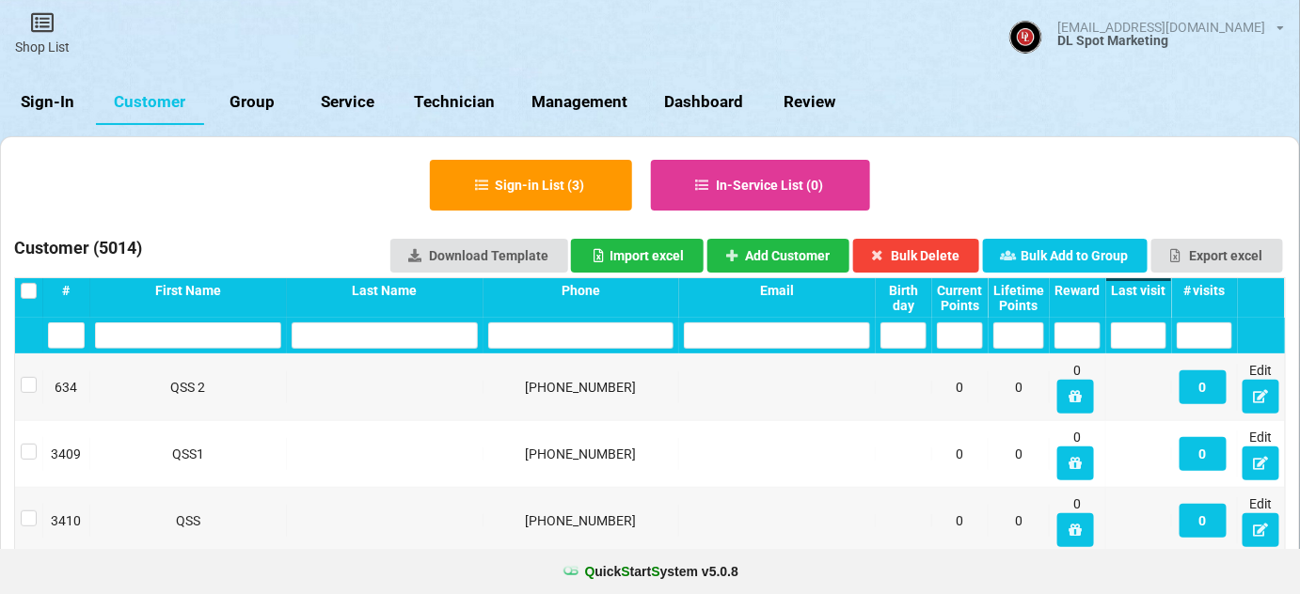
click at [1143, 288] on div "Last visit" at bounding box center [1138, 290] width 55 height 15
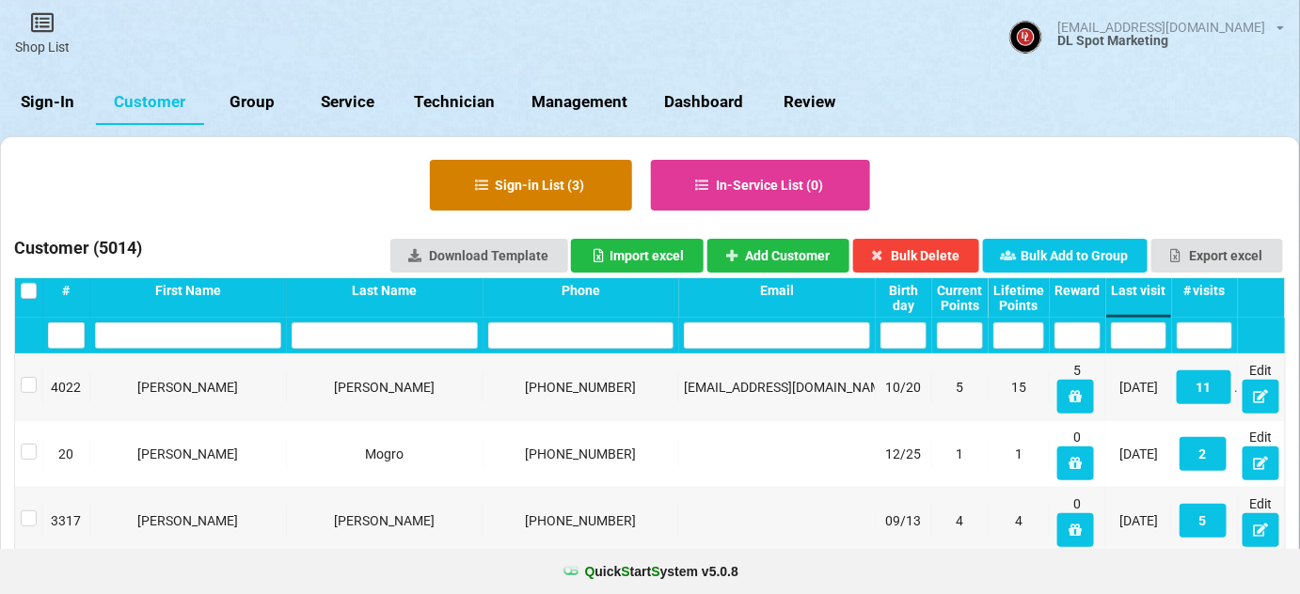
click at [561, 182] on button "Sign-in List ( 3 )" at bounding box center [531, 185] width 202 height 51
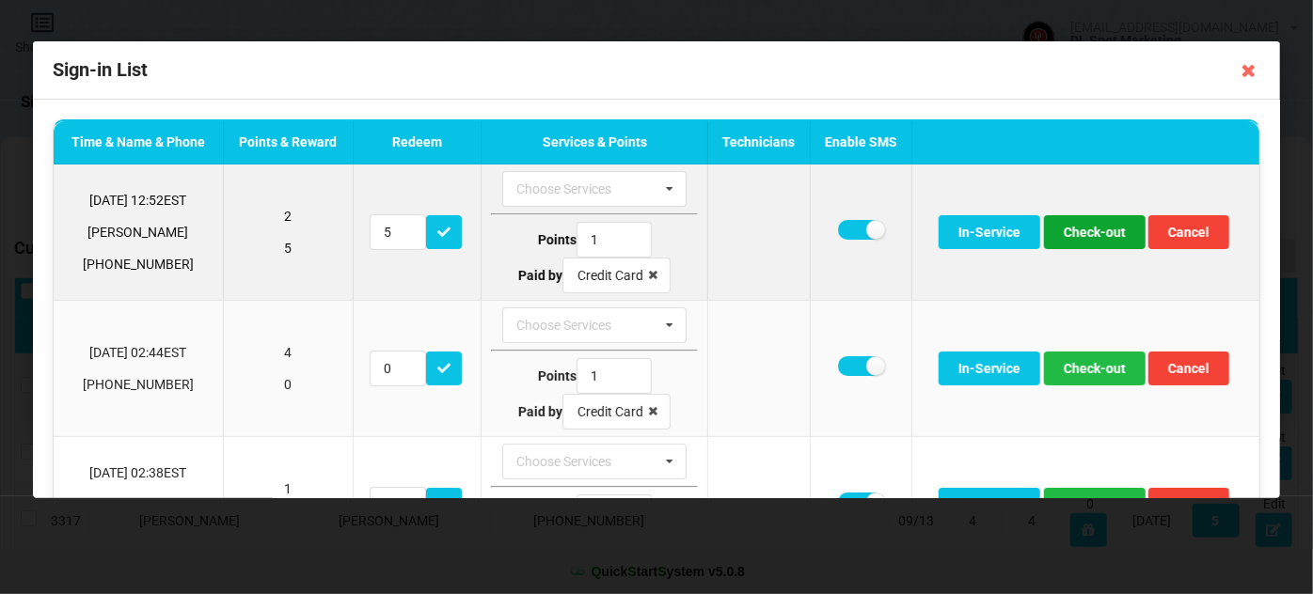
click at [1086, 234] on button "Check-out" at bounding box center [1095, 232] width 102 height 34
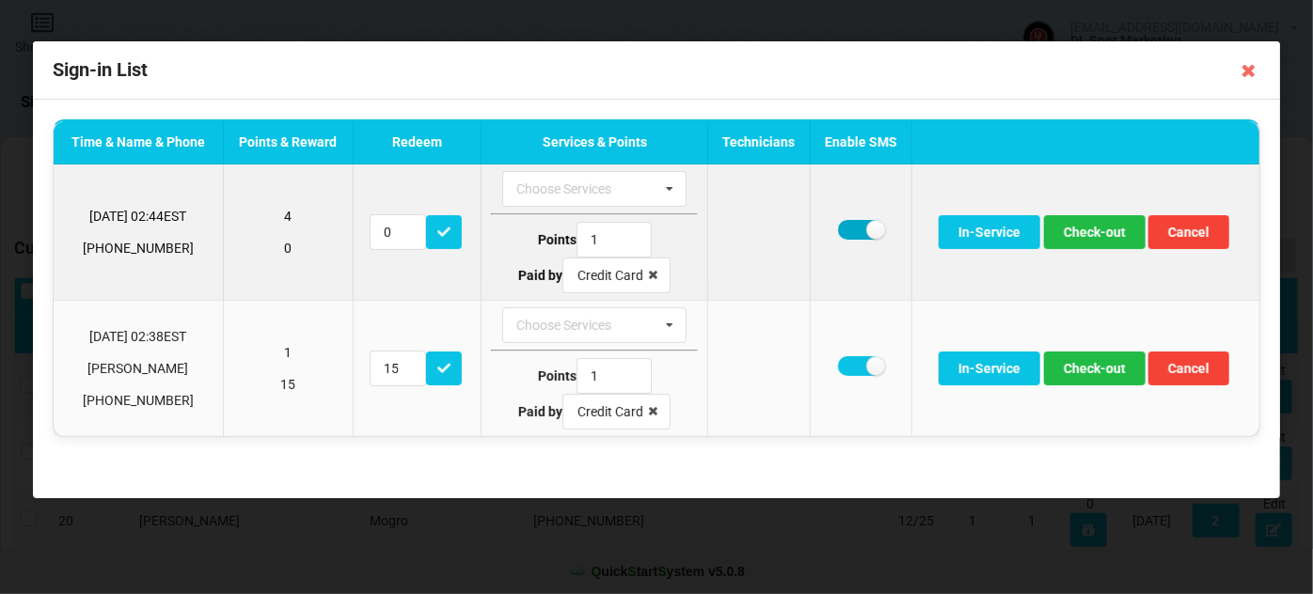
click at [855, 232] on label at bounding box center [861, 230] width 46 height 20
checkbox input "false"
click at [1100, 229] on button "Check-out" at bounding box center [1095, 232] width 102 height 34
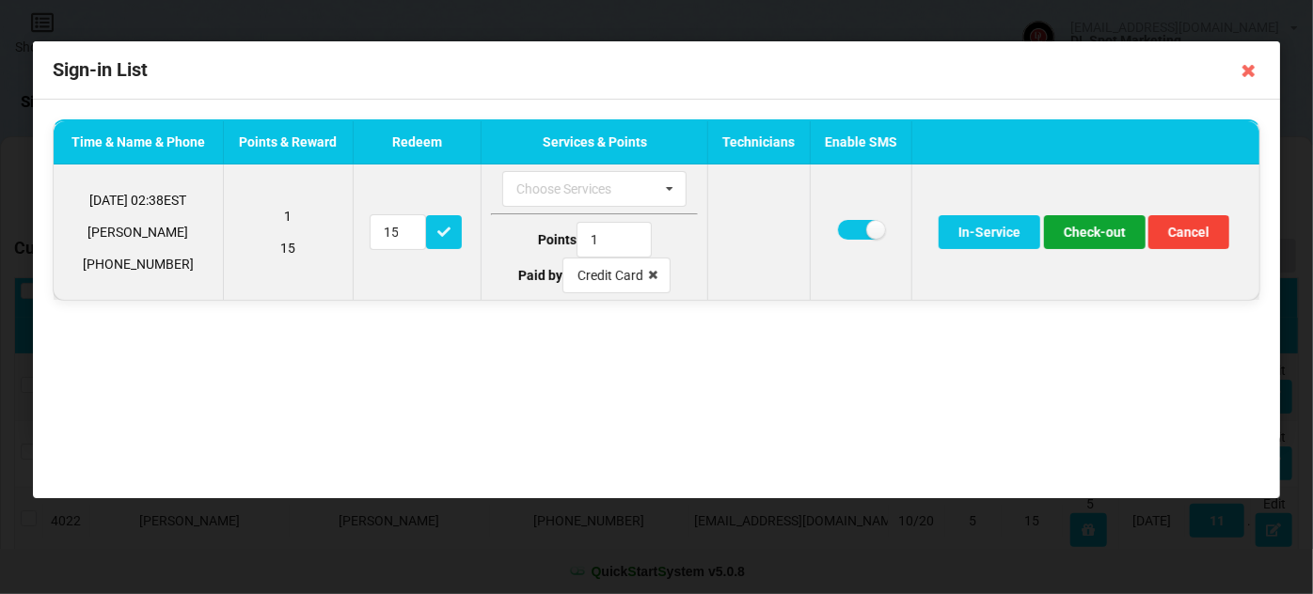
click at [1104, 231] on button "Check-out" at bounding box center [1095, 232] width 102 height 34
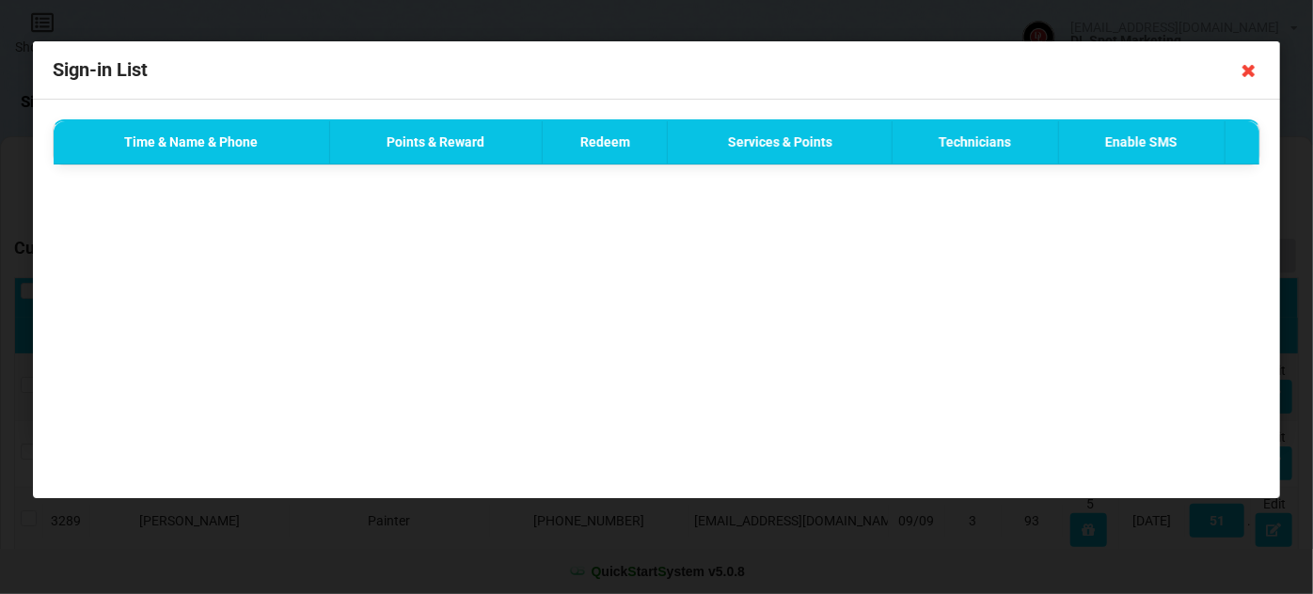
click at [1249, 70] on icon at bounding box center [1249, 70] width 30 height 30
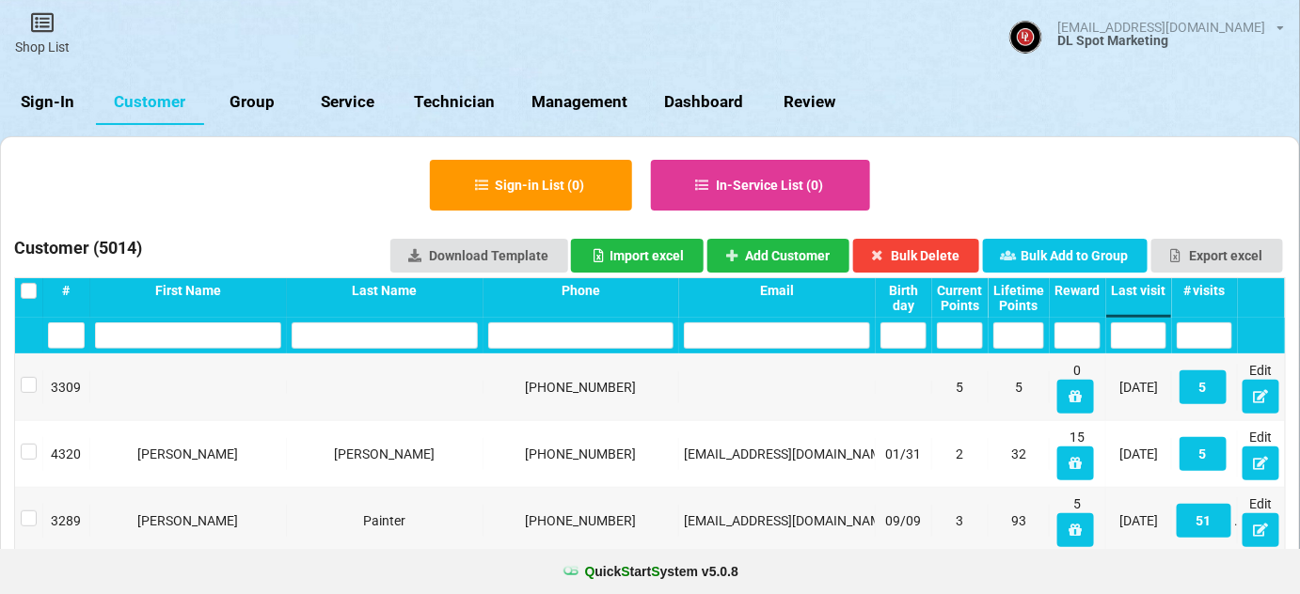
click at [60, 104] on link "Sign-In" at bounding box center [48, 102] width 96 height 45
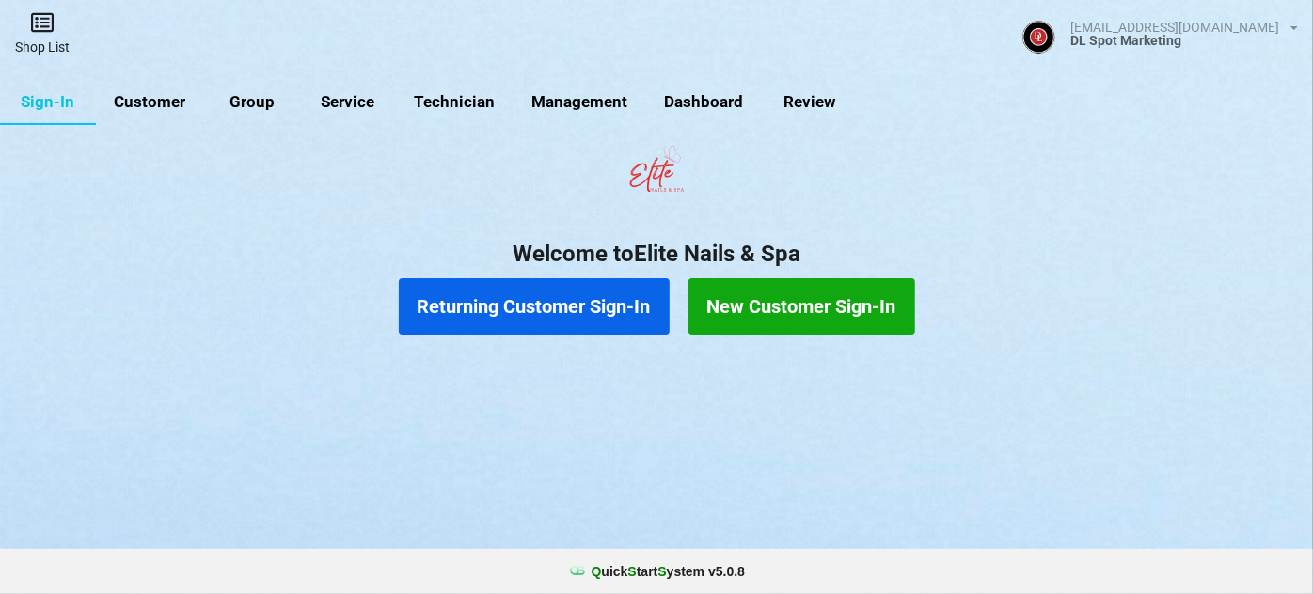
click at [45, 26] on icon at bounding box center [42, 22] width 26 height 23
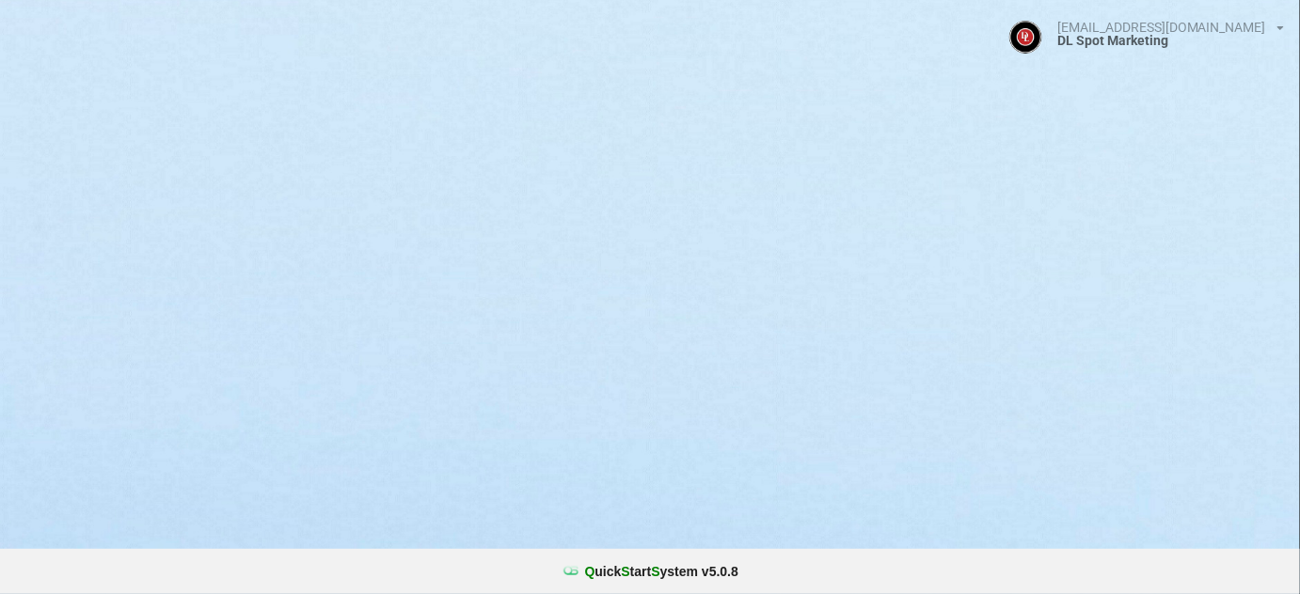
select select "25"
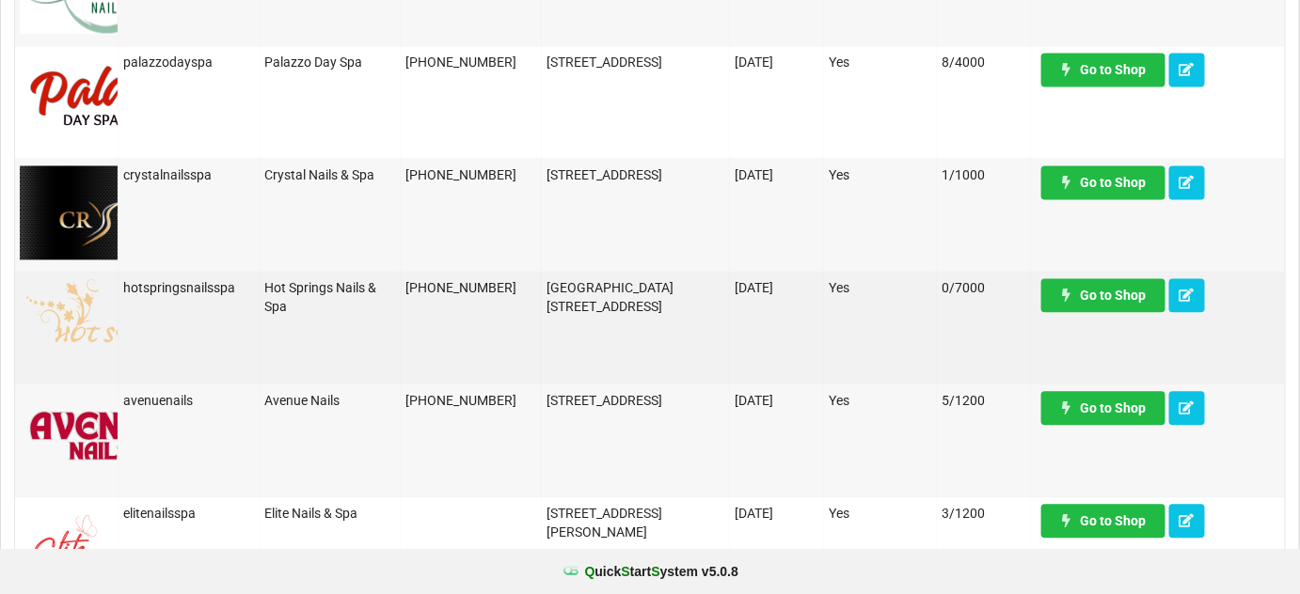
scroll to position [1254, 0]
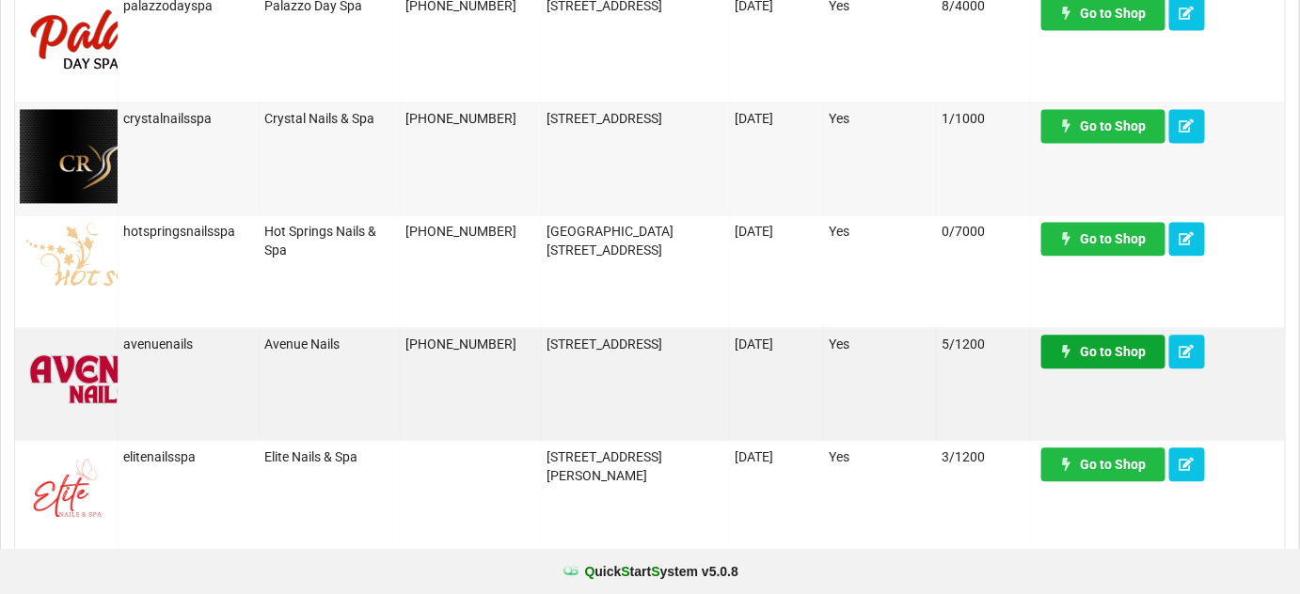
click at [1109, 351] on link "Go to Shop" at bounding box center [1103, 352] width 124 height 34
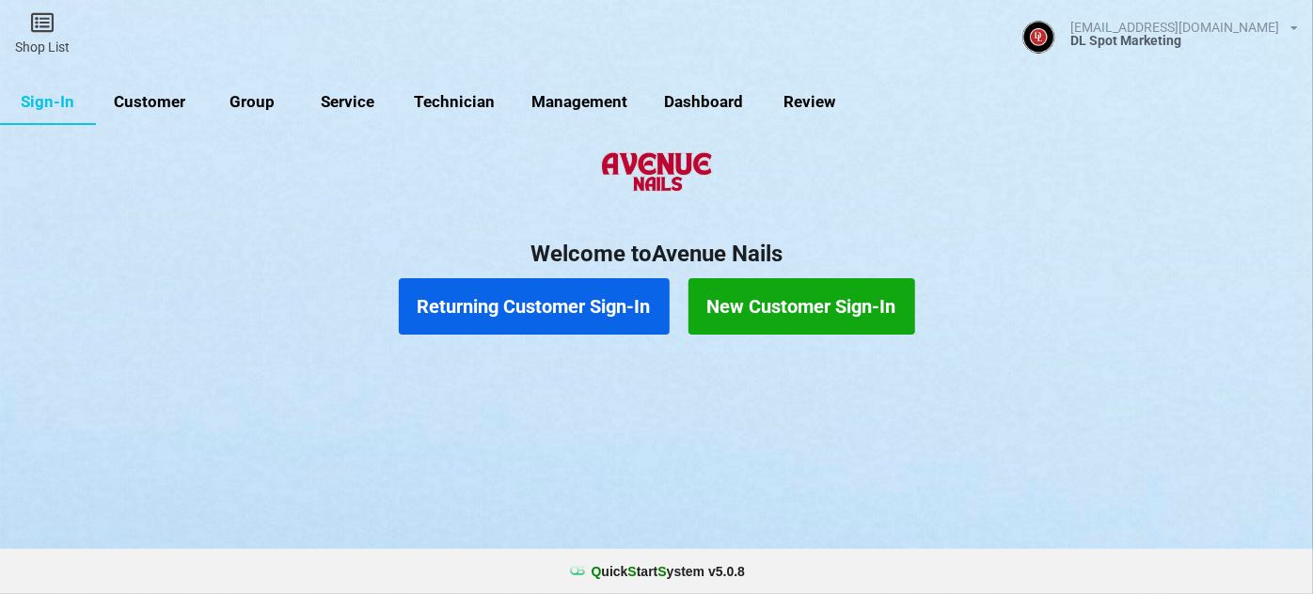
click at [170, 103] on link "Customer" at bounding box center [150, 102] width 108 height 45
select select "25"
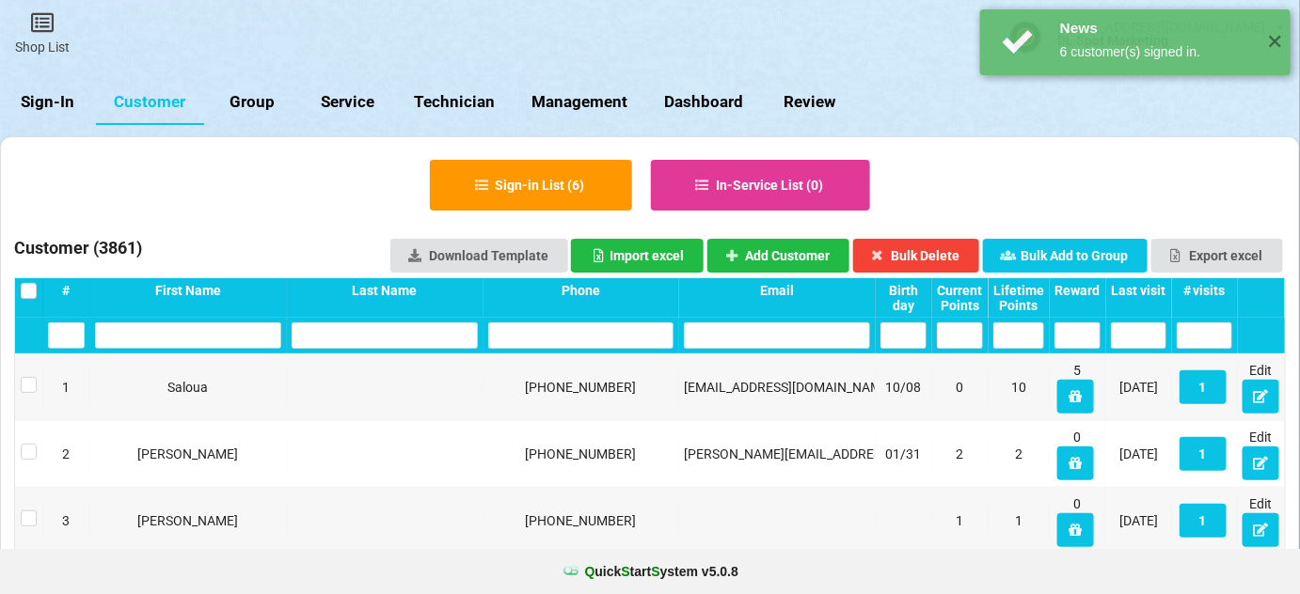
click at [962, 289] on div "Last visit" at bounding box center [945, 293] width 34 height 9
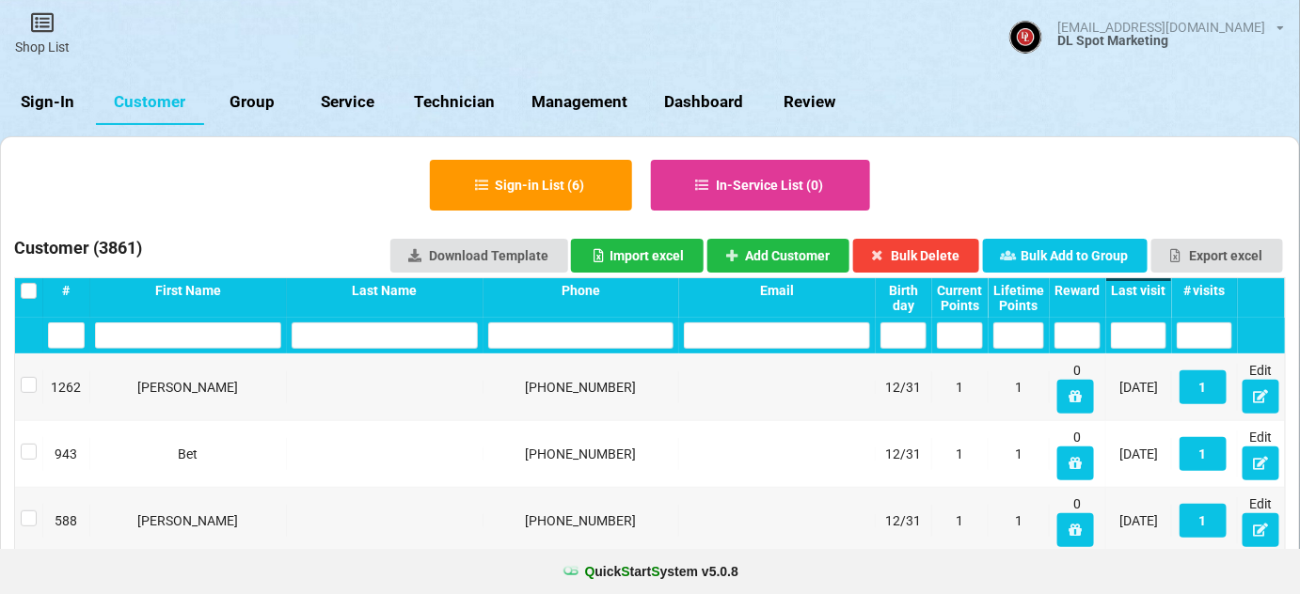
click at [1150, 288] on div "Last visit" at bounding box center [1138, 290] width 55 height 15
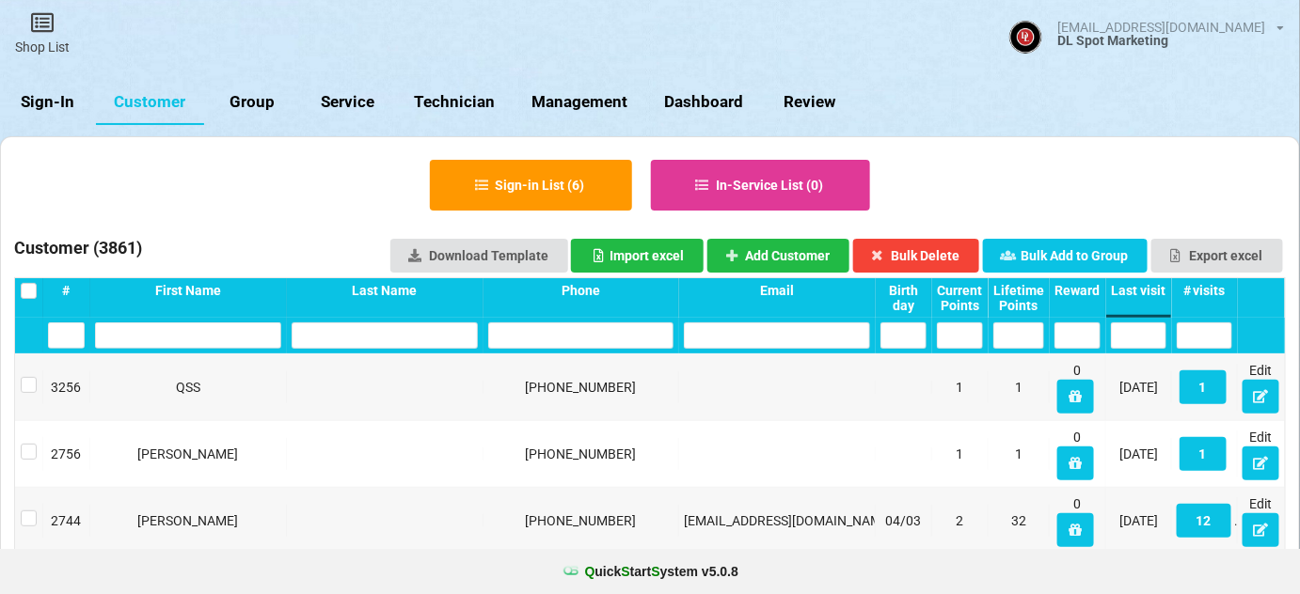
click at [1150, 288] on div "Last visit" at bounding box center [1138, 290] width 55 height 15
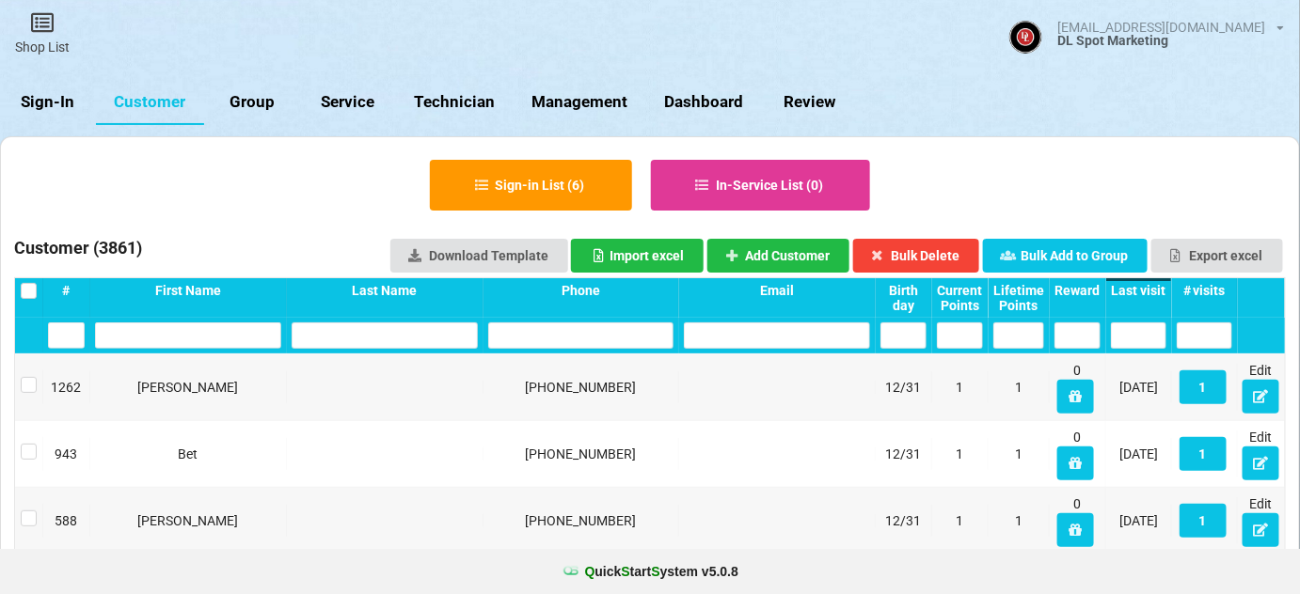
click at [1150, 288] on div "Last visit" at bounding box center [1138, 290] width 55 height 15
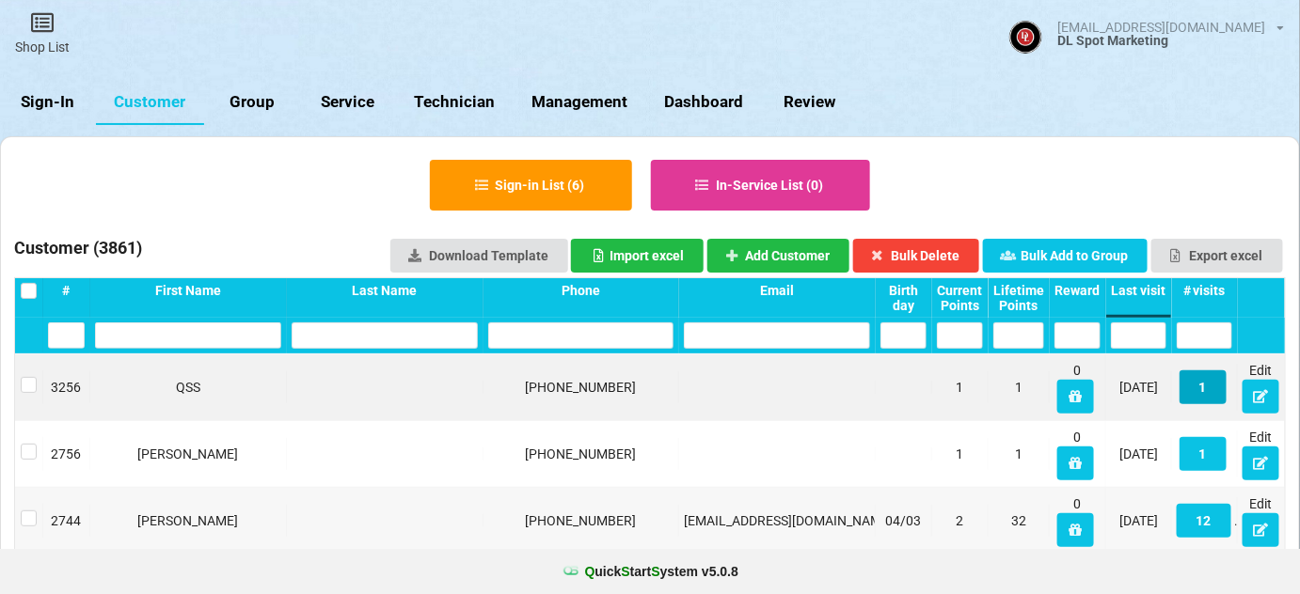
click at [1205, 388] on button "1" at bounding box center [1202, 388] width 47 height 34
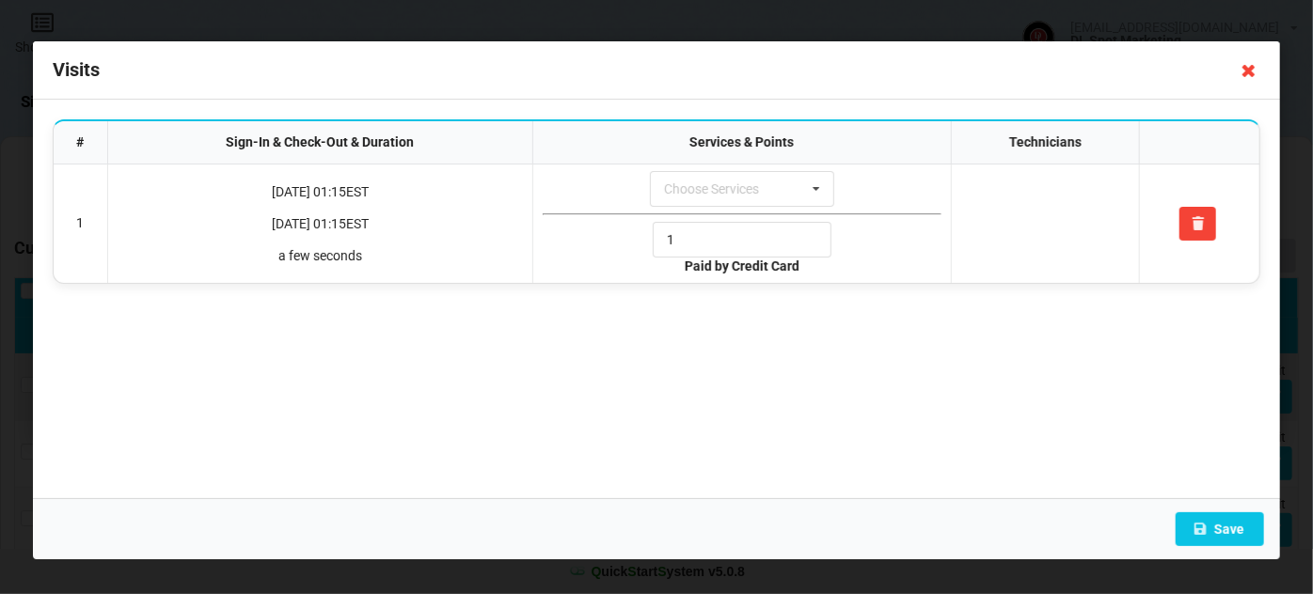
click at [1249, 77] on icon at bounding box center [1249, 70] width 30 height 30
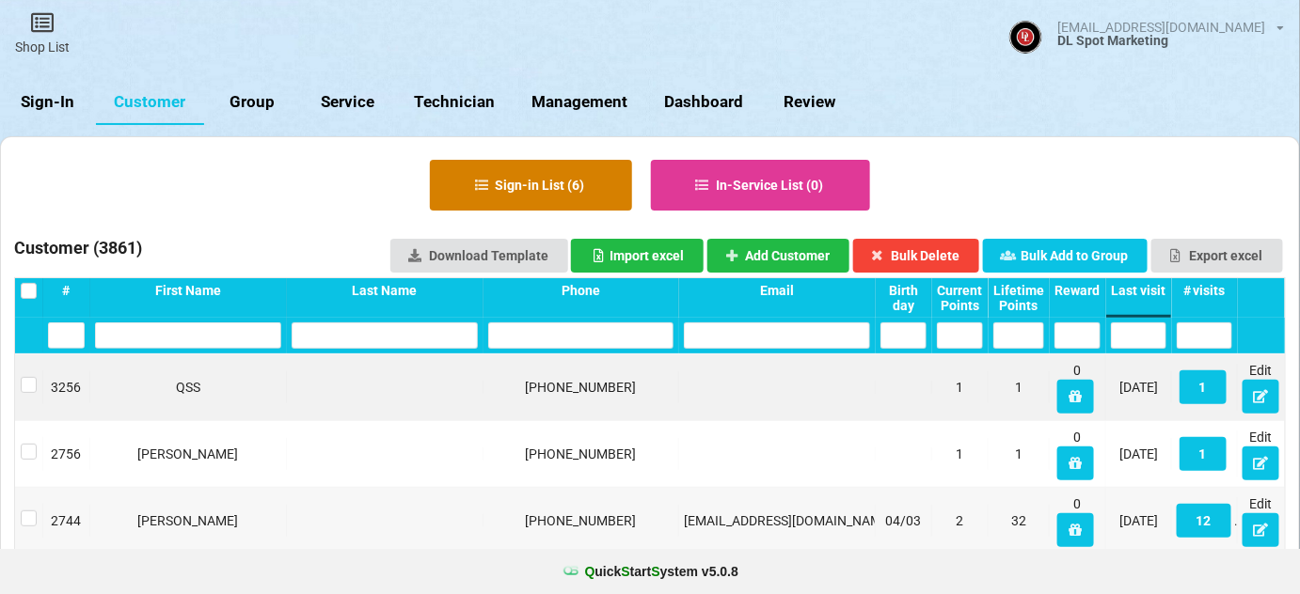
click at [540, 186] on button "Sign-in List ( 6 )" at bounding box center [531, 185] width 202 height 51
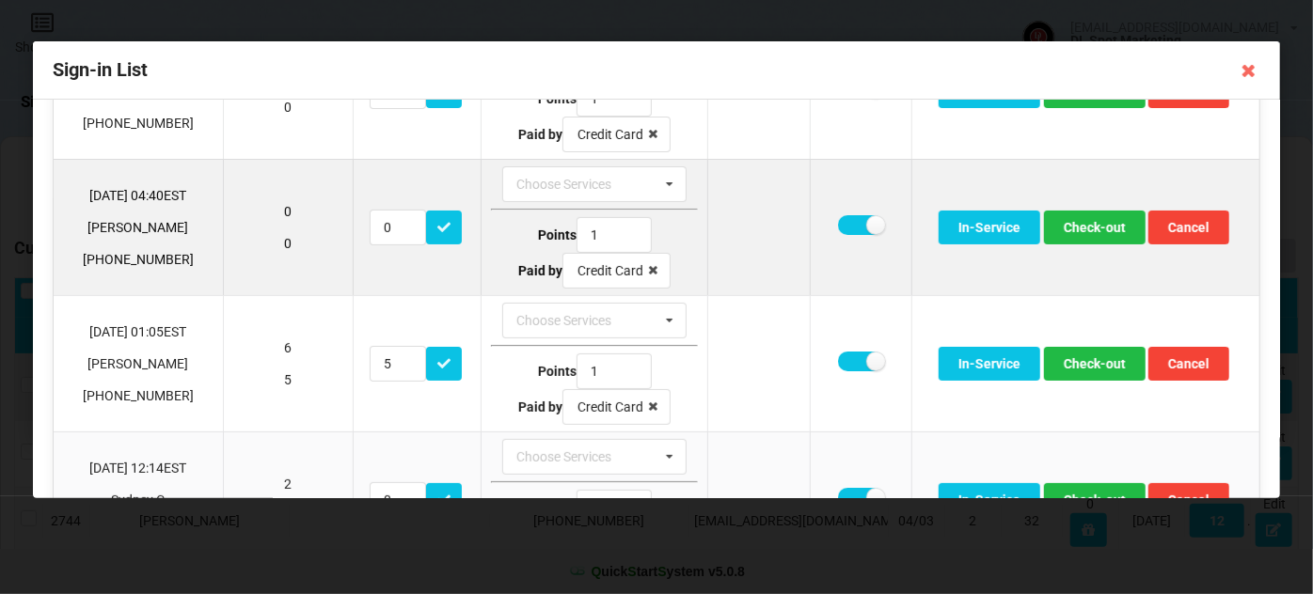
scroll to position [228, 0]
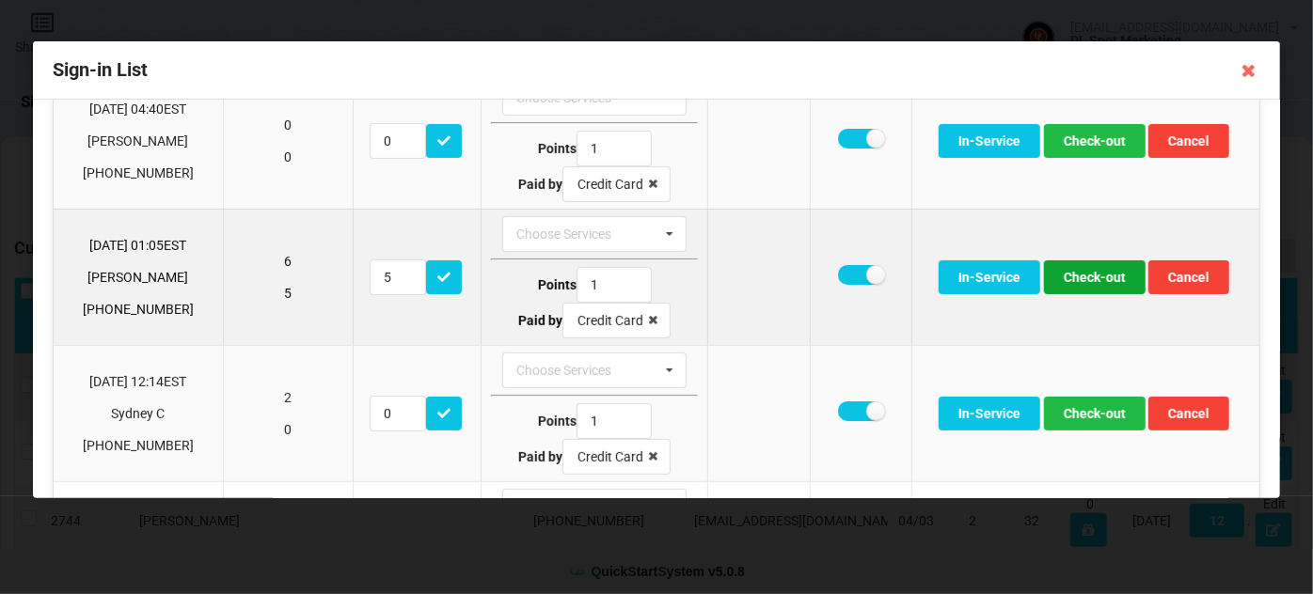
click at [1089, 267] on button "Check-out" at bounding box center [1095, 278] width 102 height 34
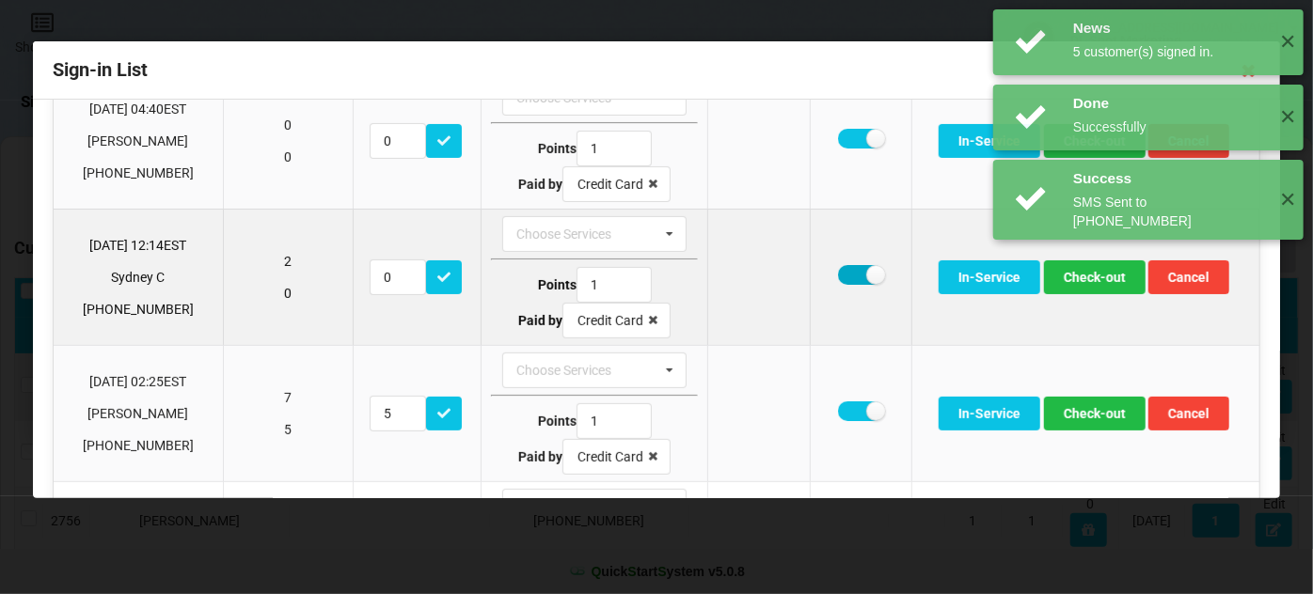
click at [848, 268] on label at bounding box center [861, 275] width 46 height 20
checkbox input "false"
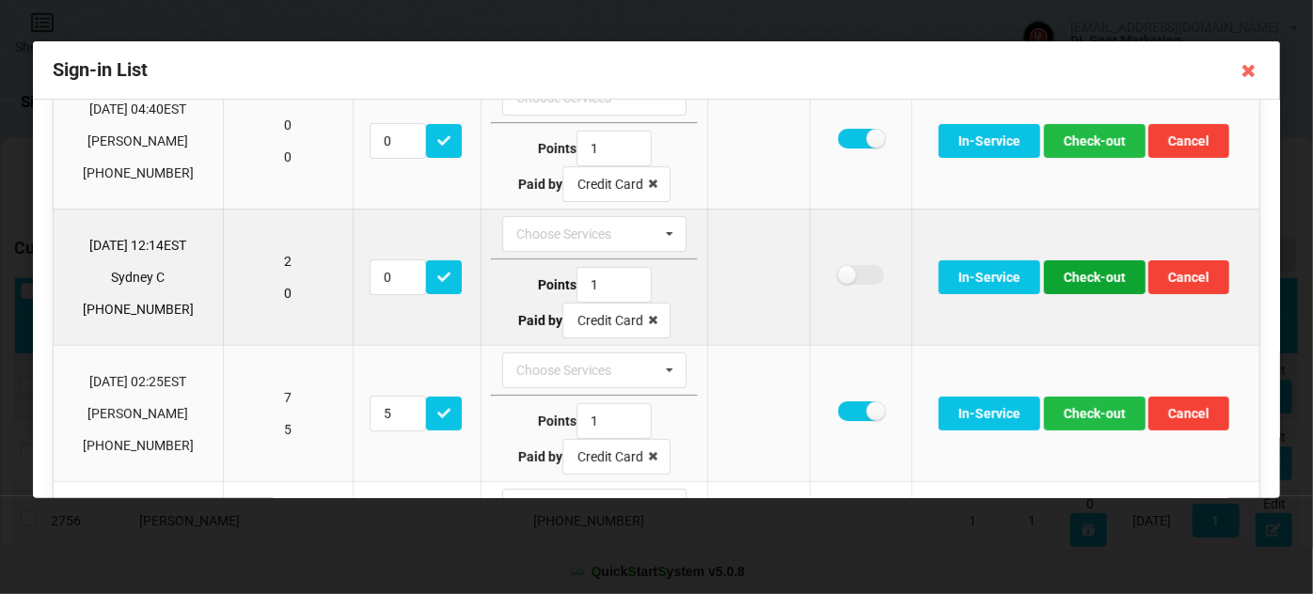
click at [1099, 282] on button "Check-out" at bounding box center [1095, 278] width 102 height 34
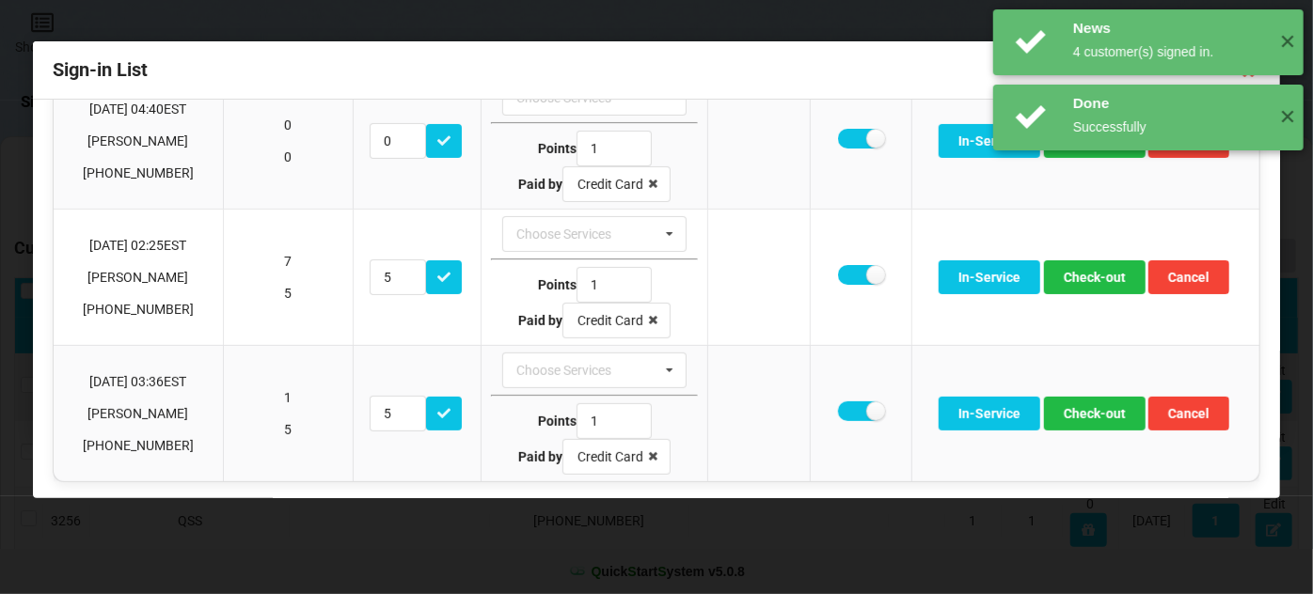
scroll to position [226, 0]
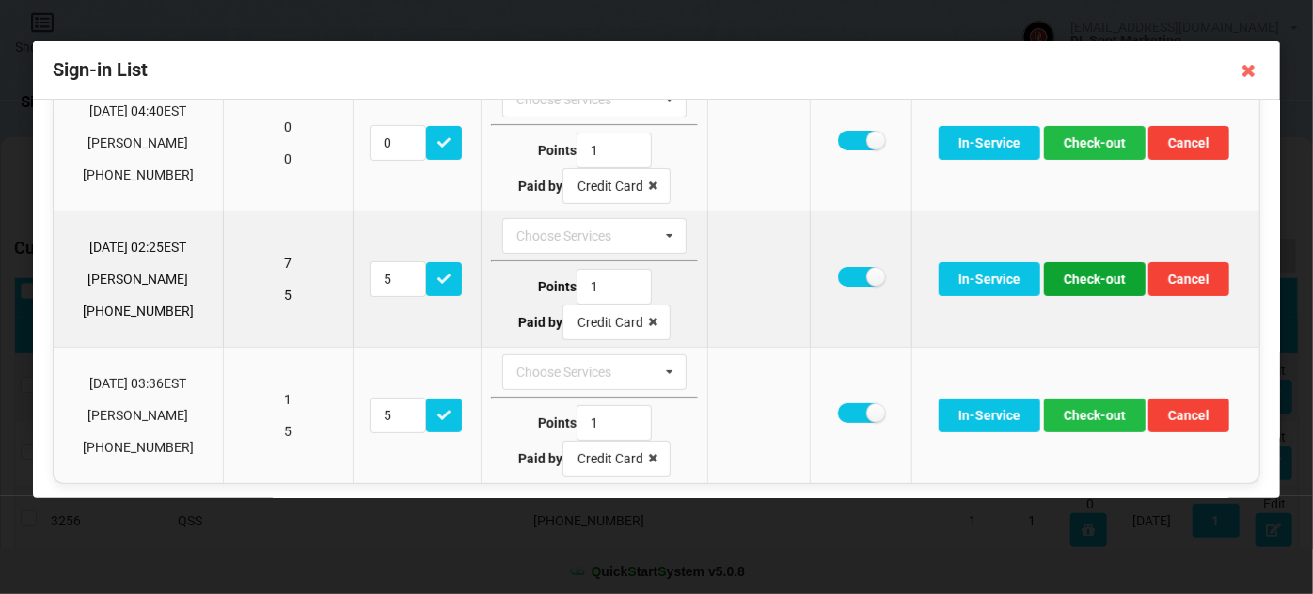
click at [1068, 274] on button "Check-out" at bounding box center [1095, 279] width 102 height 34
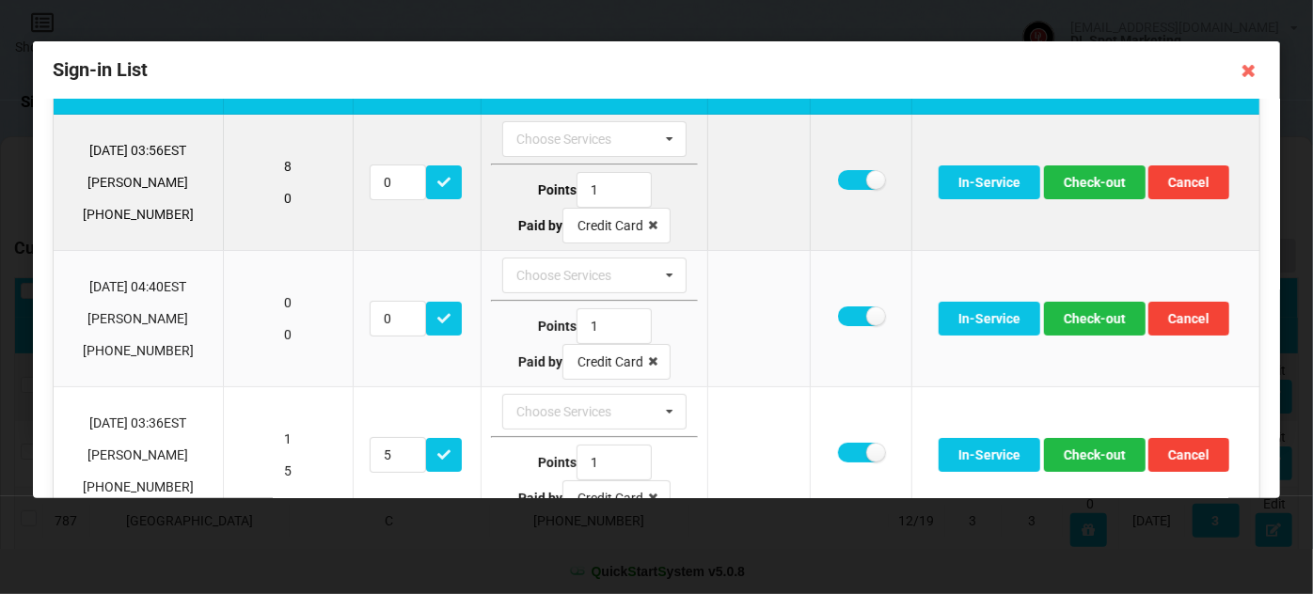
scroll to position [0, 0]
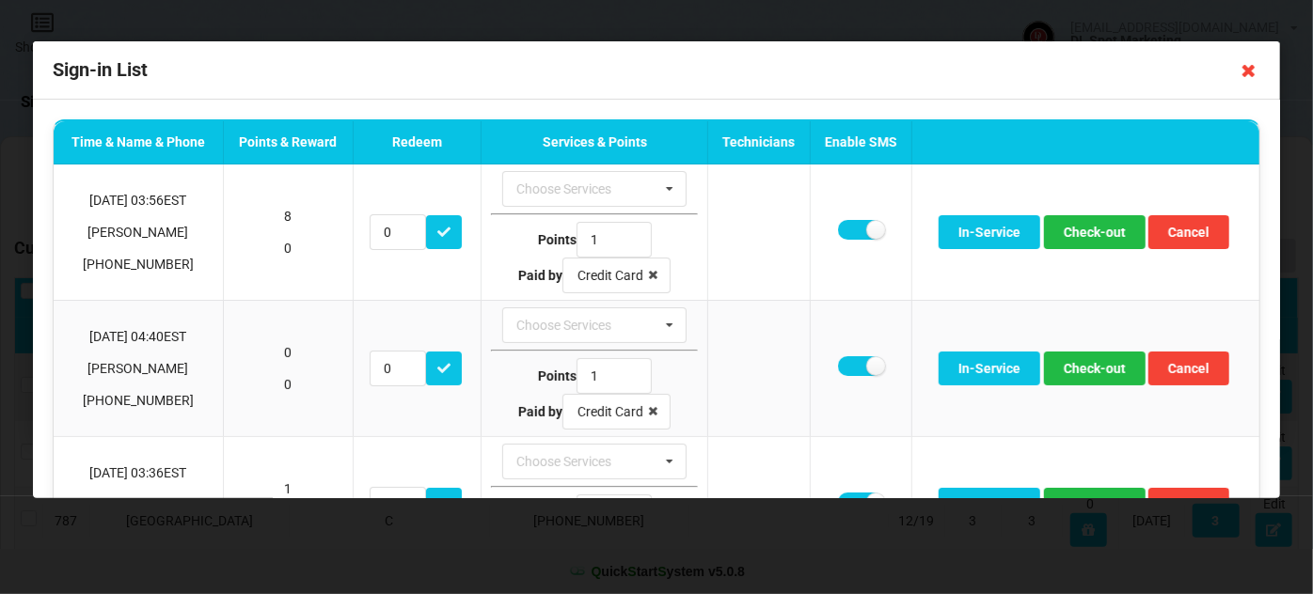
click at [1245, 72] on icon at bounding box center [1249, 70] width 30 height 30
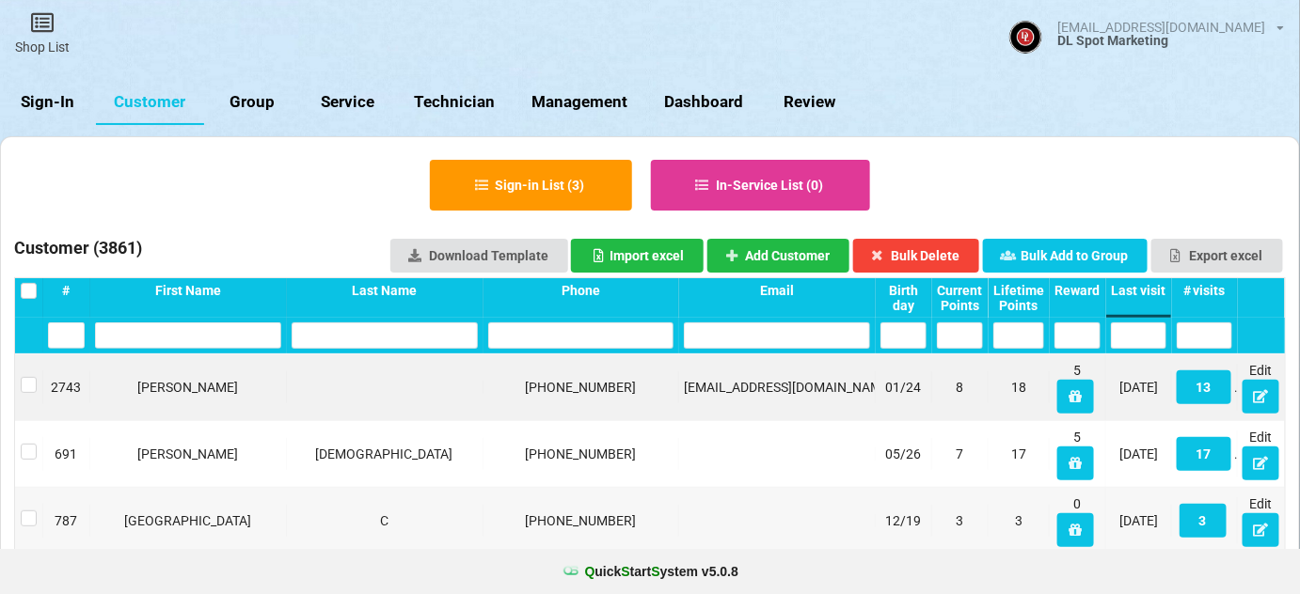
click at [298, 180] on link "Sign-In" at bounding box center [324, 192] width 52 height 24
